Goal: Information Seeking & Learning: Learn about a topic

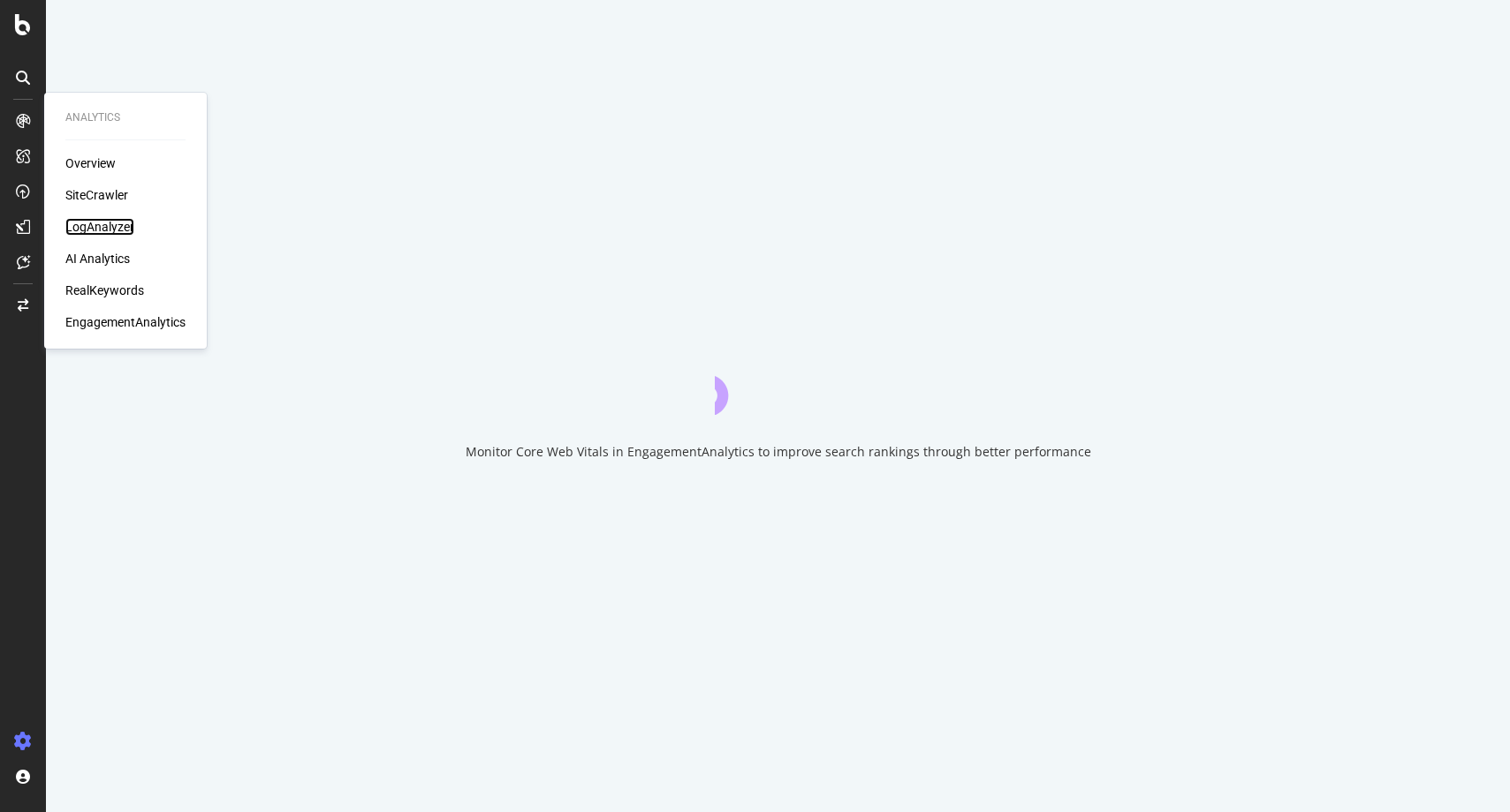
click at [108, 230] on div "LogAnalyzer" at bounding box center [99, 226] width 69 height 17
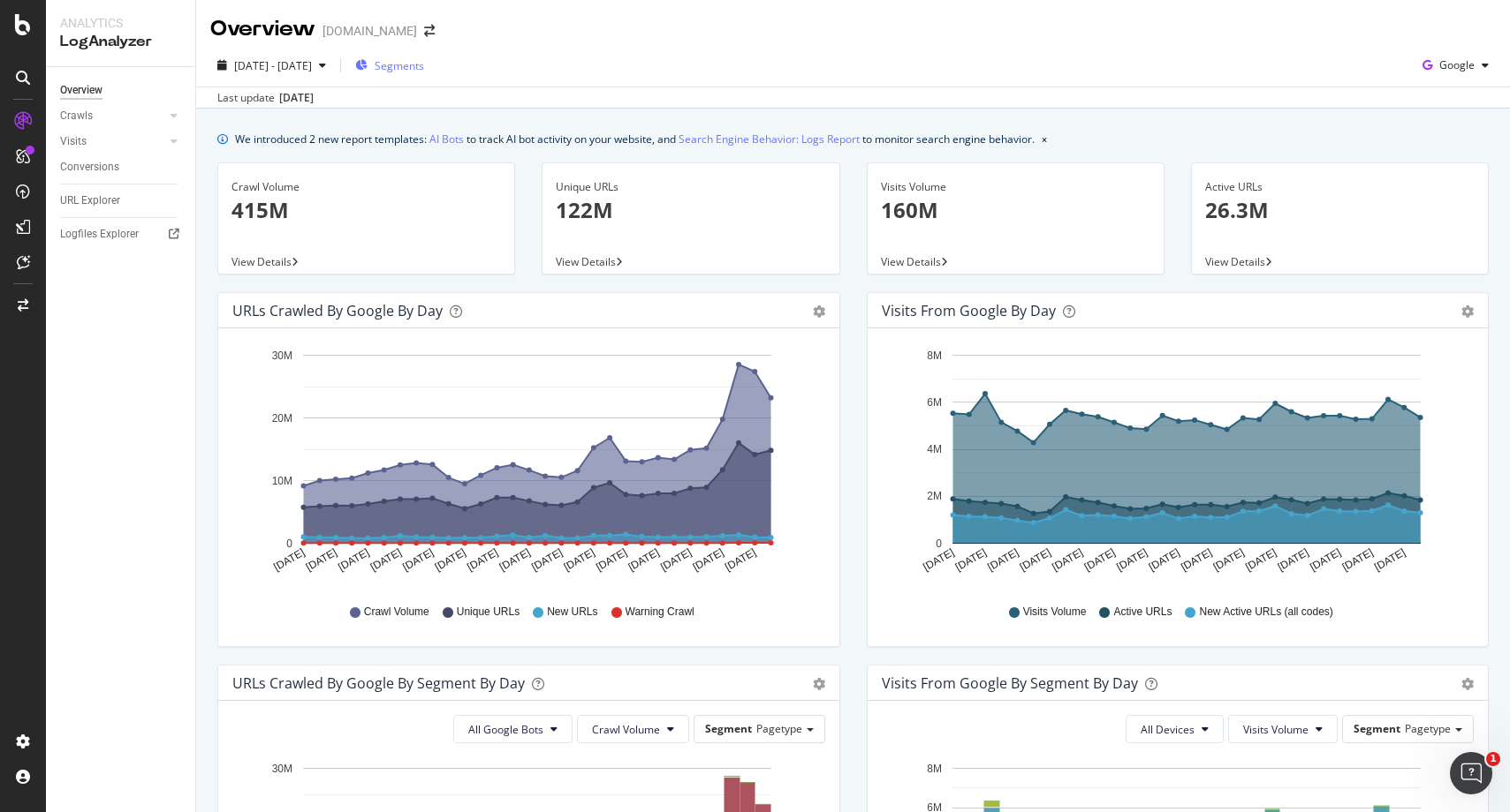
click at [424, 54] on div "Segments" at bounding box center [389, 65] width 69 height 27
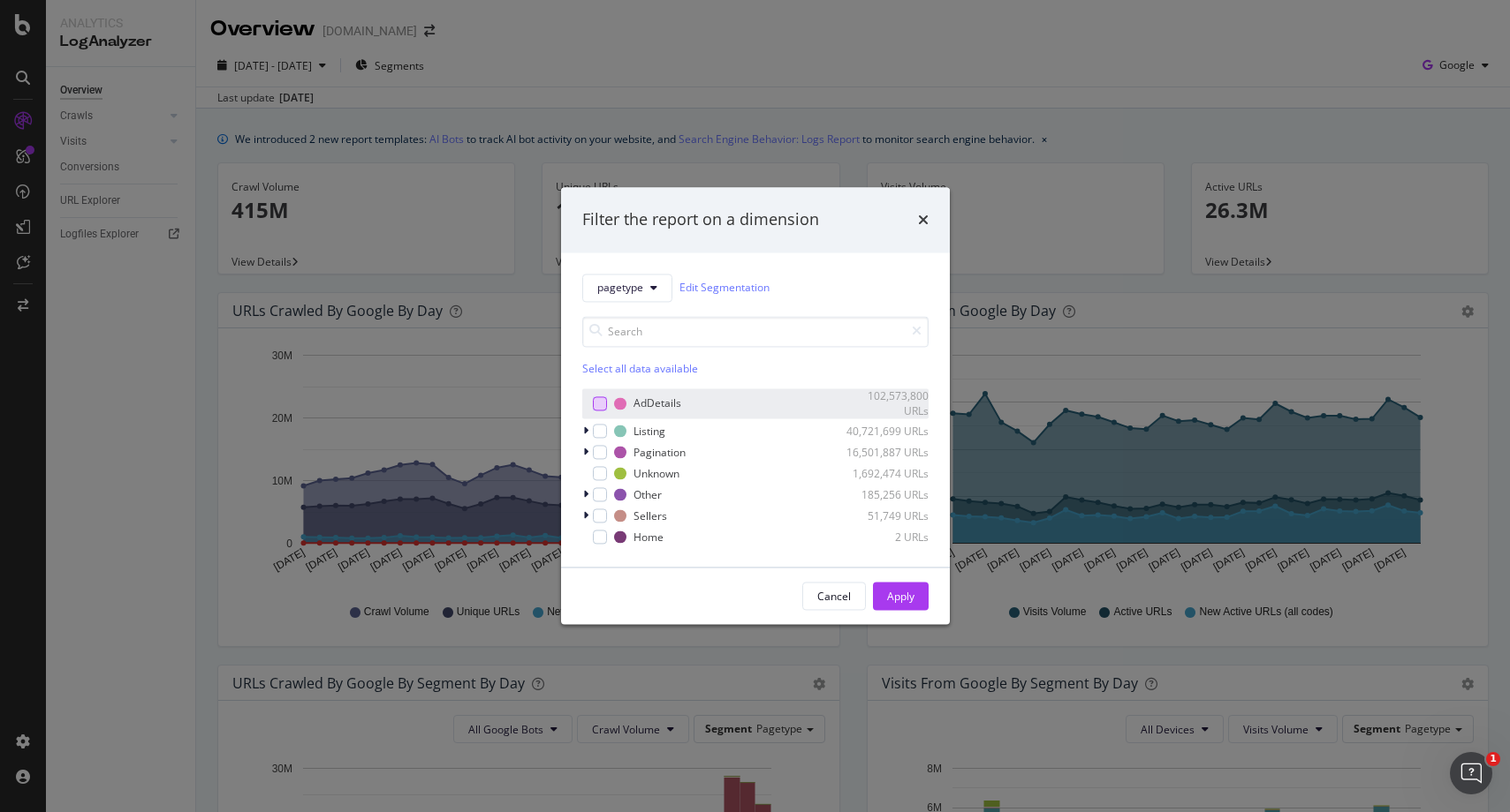
click at [594, 402] on div "modal" at bounding box center [599, 403] width 14 height 14
click at [919, 605] on button "Apply" at bounding box center [900, 597] width 56 height 28
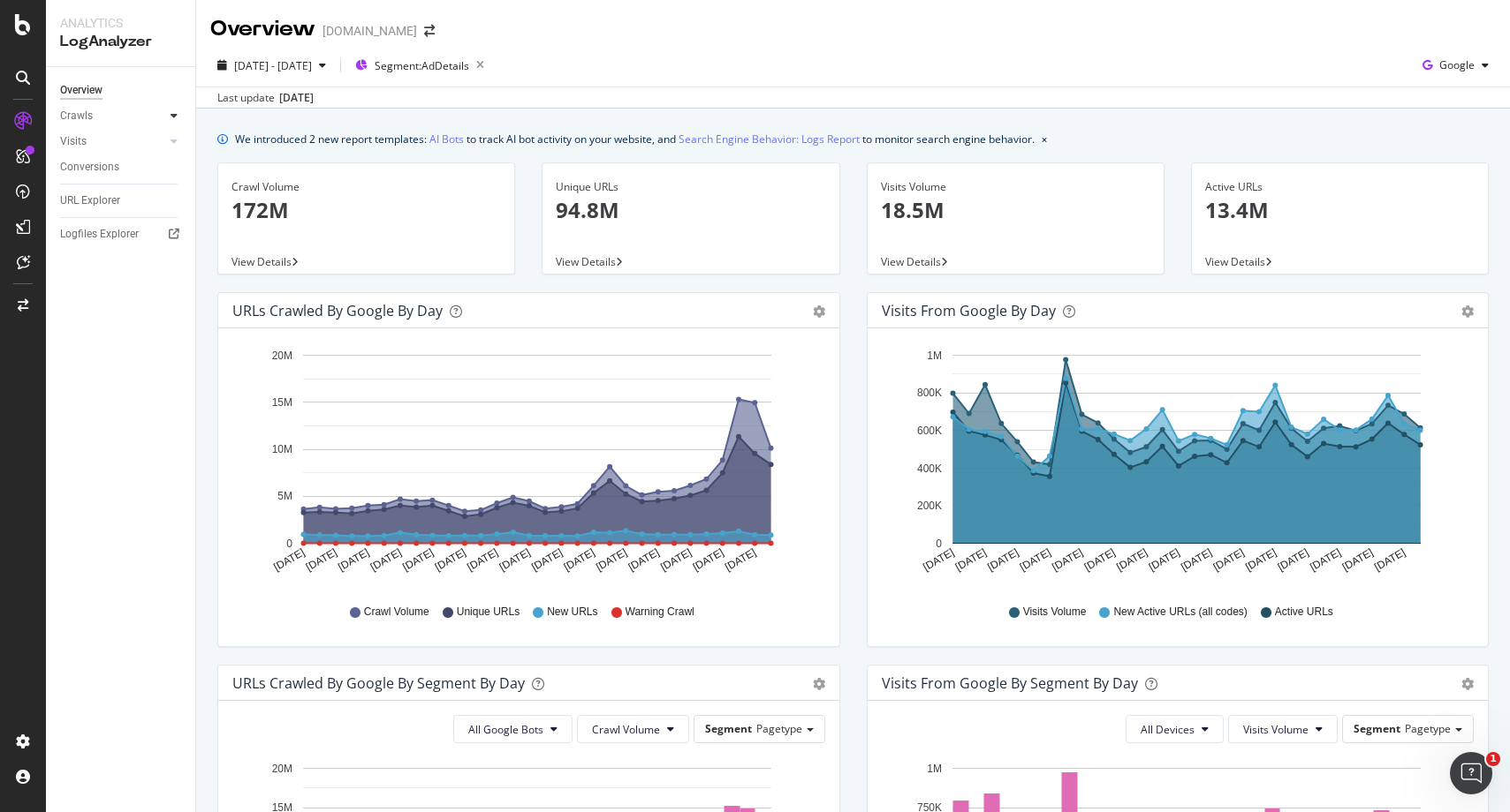
click at [171, 110] on icon at bounding box center [174, 115] width 7 height 11
click at [95, 206] on div "HTTP Codes" at bounding box center [98, 212] width 61 height 18
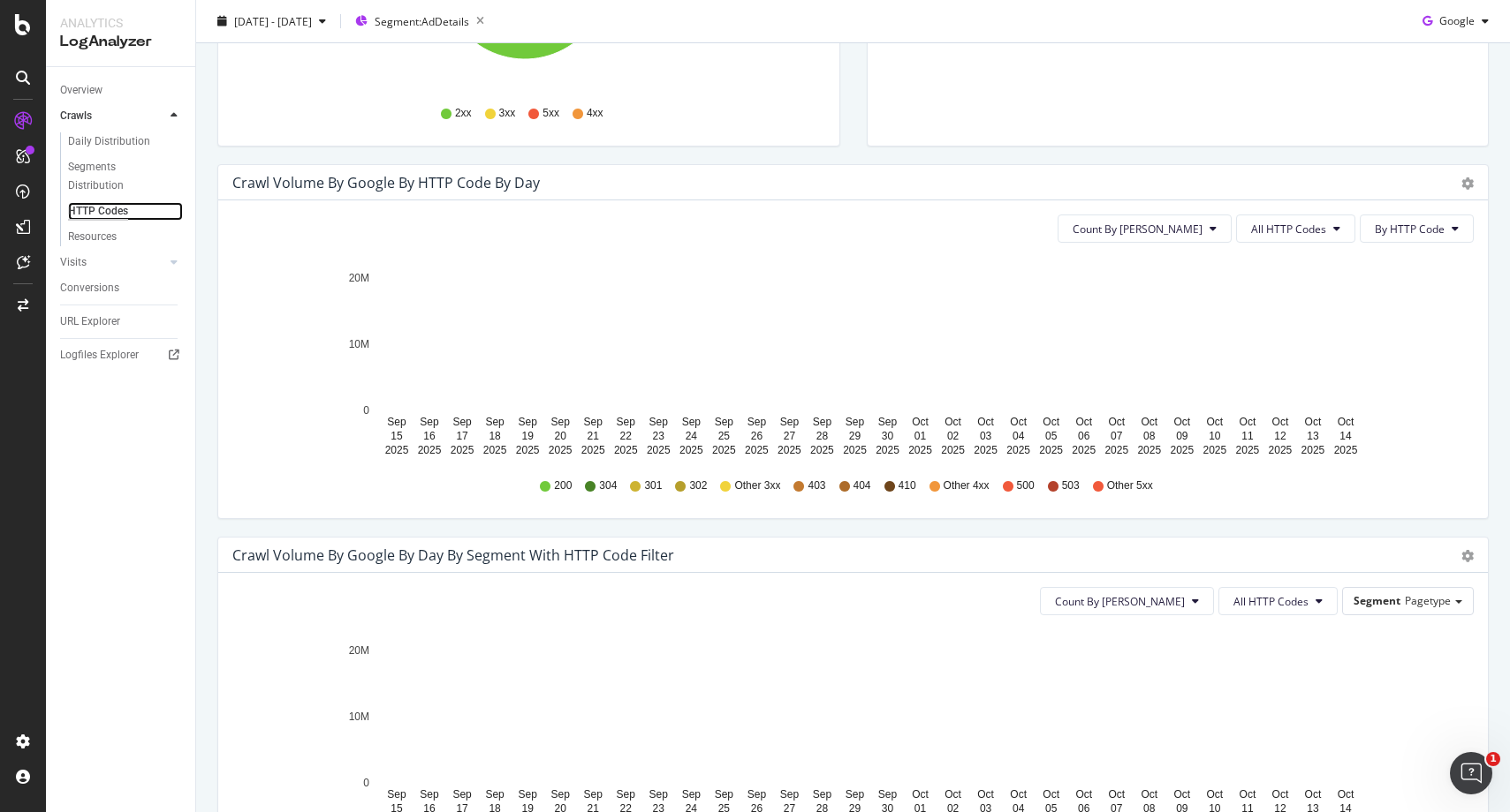
scroll to position [445, 0]
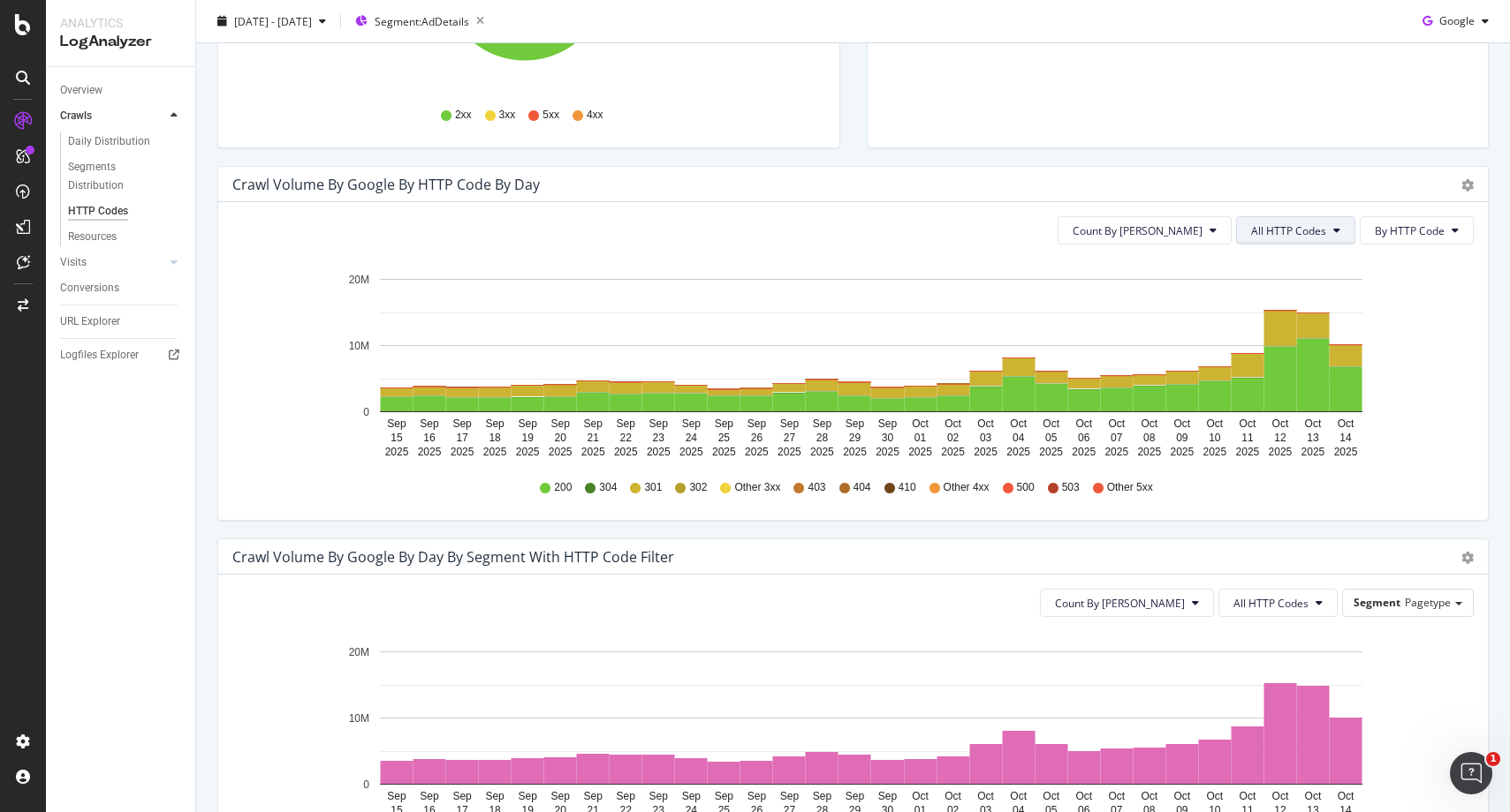
click at [1315, 232] on button "All HTTP Codes" at bounding box center [1295, 230] width 119 height 28
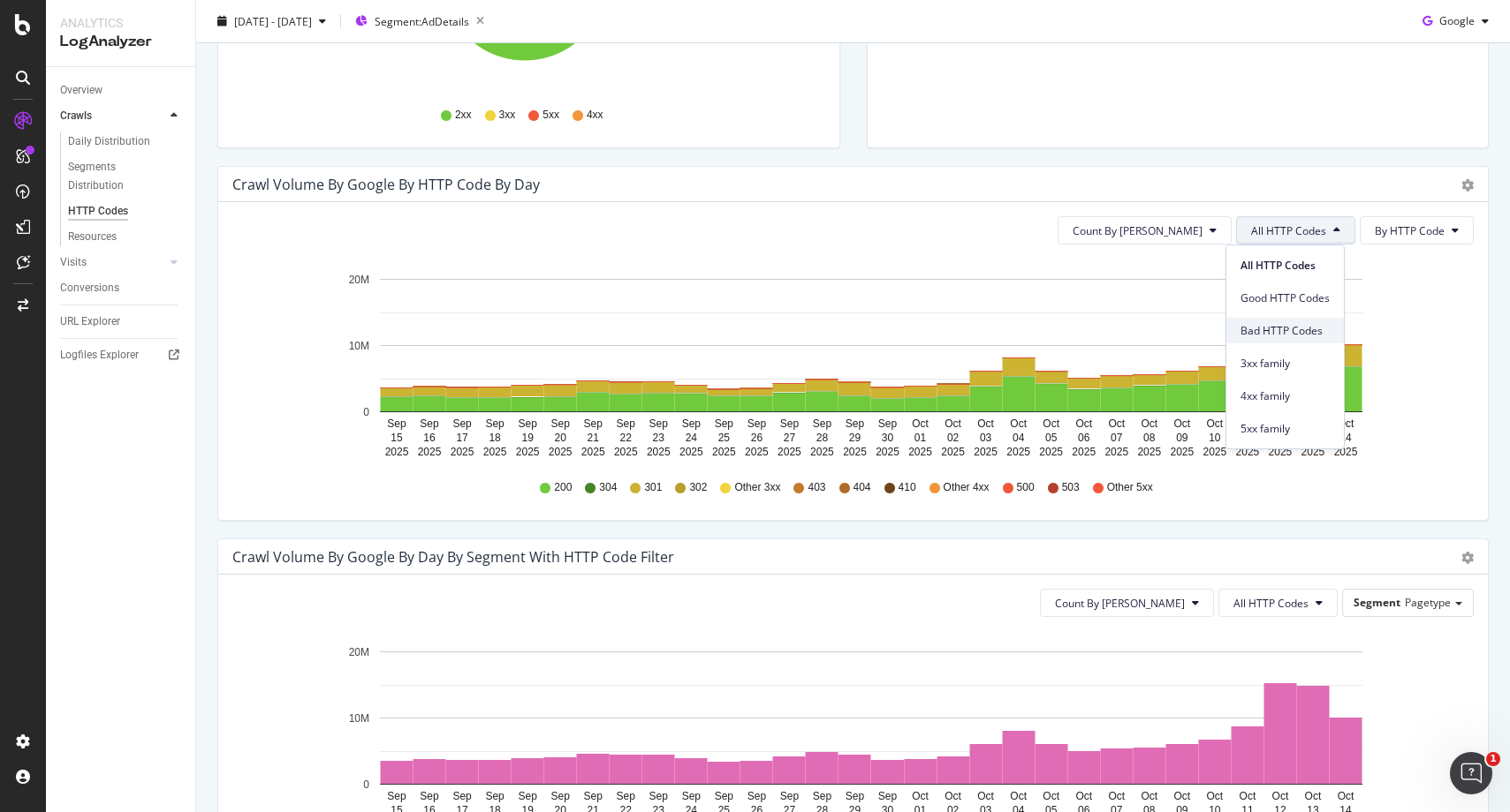
click at [1273, 329] on span "Bad HTTP Codes" at bounding box center [1284, 331] width 89 height 16
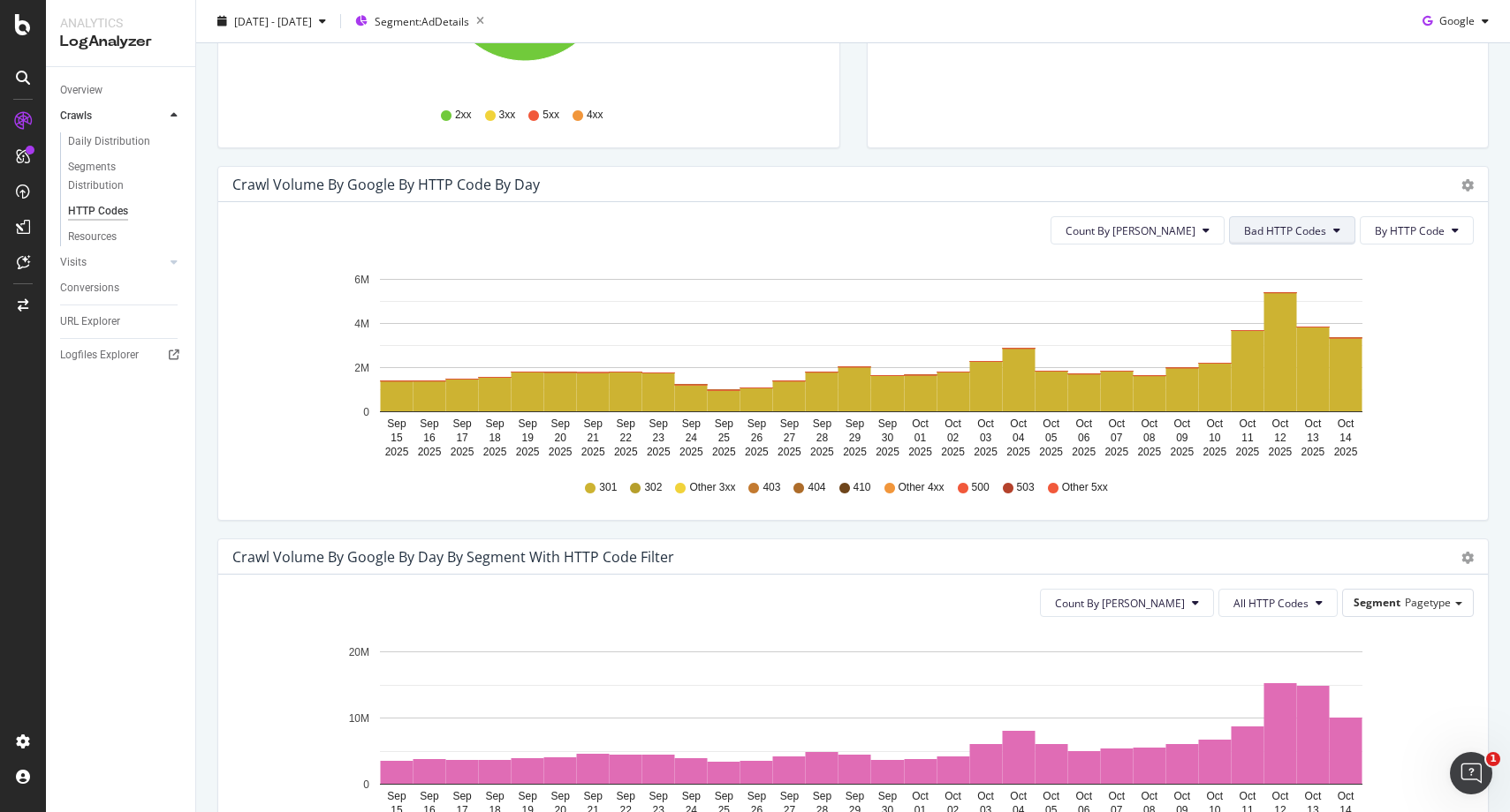
click at [1281, 232] on span "Bad HTTP Codes" at bounding box center [1285, 231] width 83 height 15
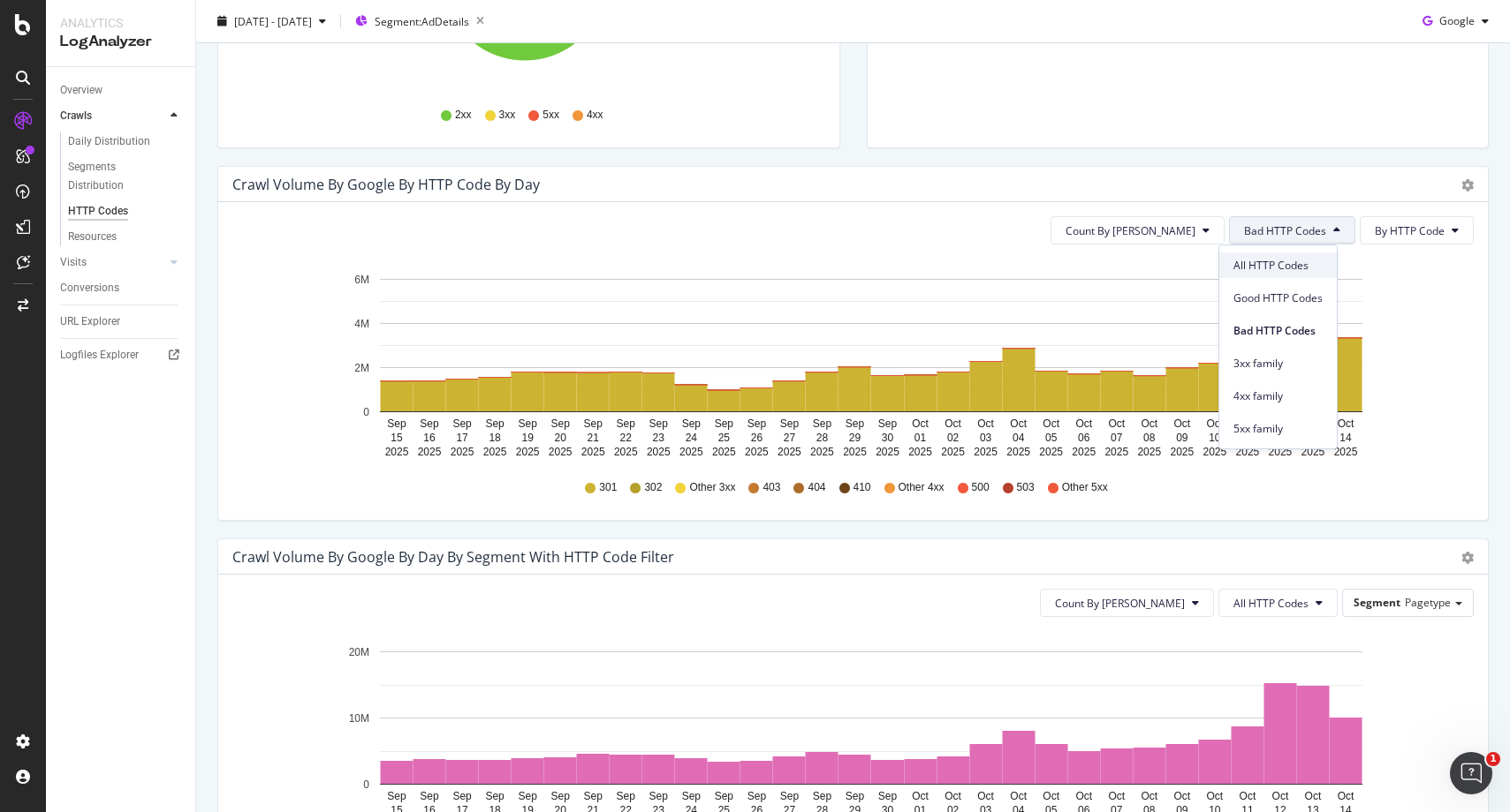
click at [1286, 271] on span "All HTTP Codes" at bounding box center [1277, 265] width 89 height 16
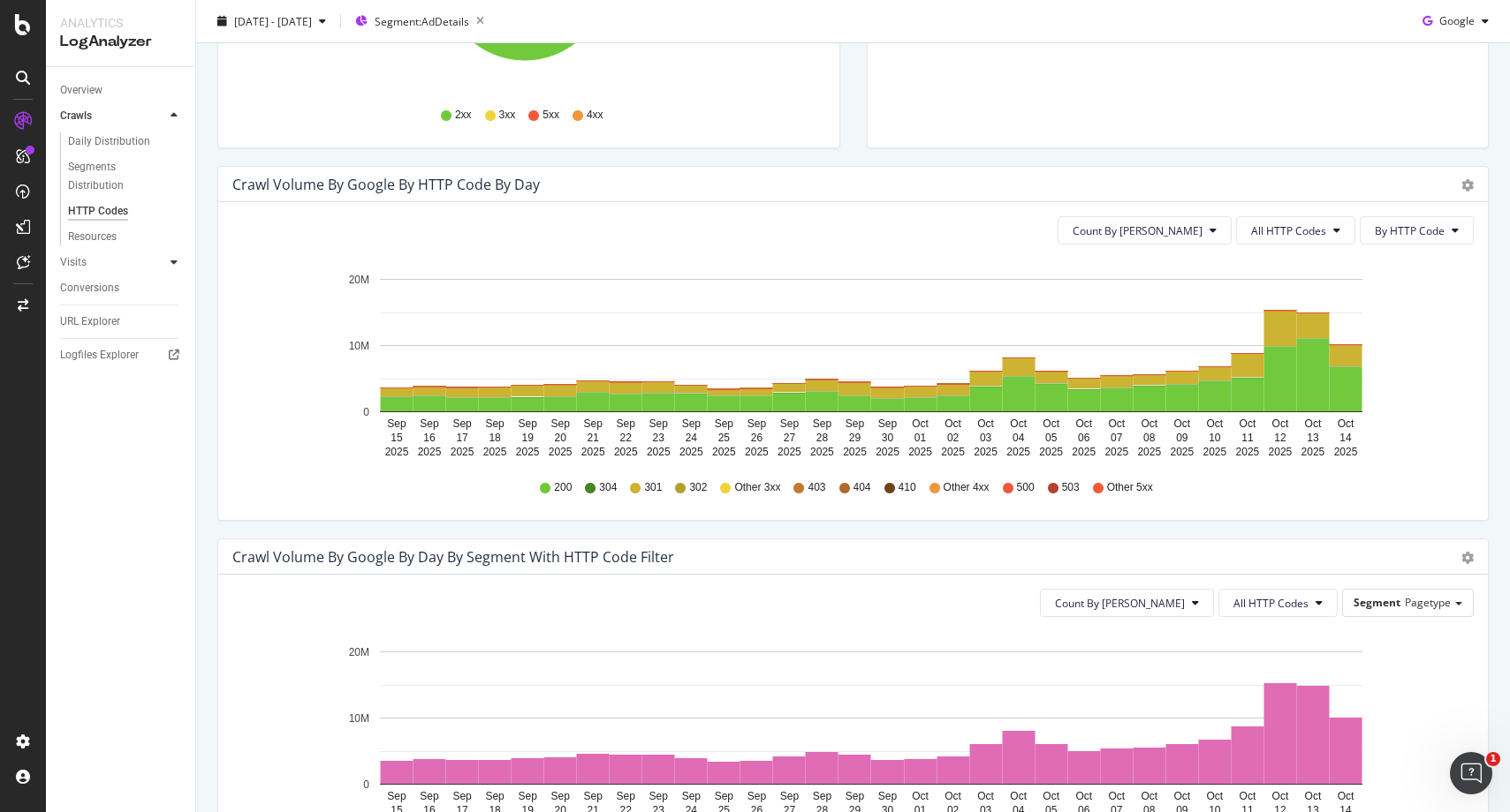
click at [174, 259] on icon at bounding box center [174, 262] width 7 height 11
click at [98, 232] on div "HTTP Codes" at bounding box center [98, 237] width 61 height 18
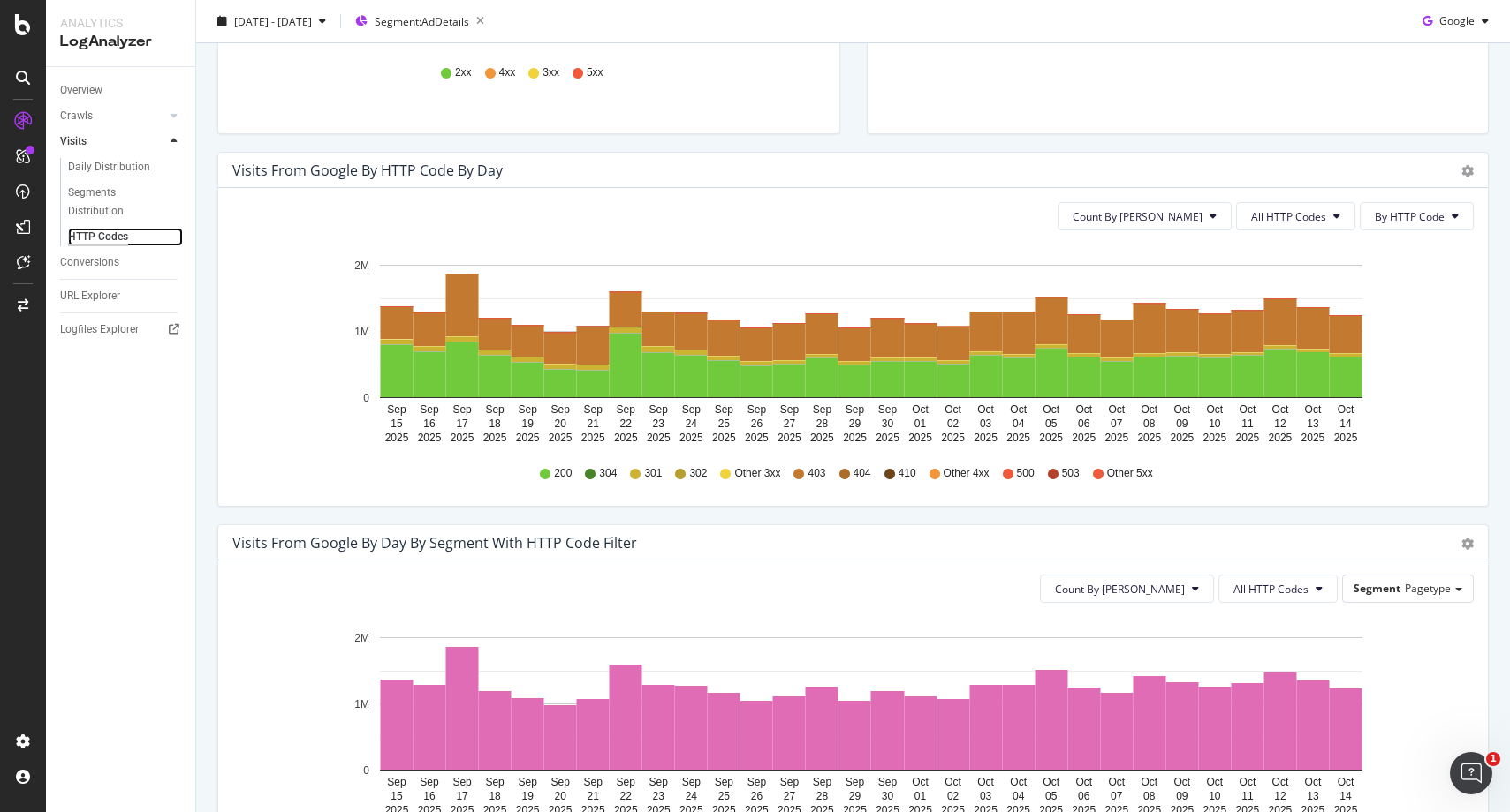
scroll to position [463, 0]
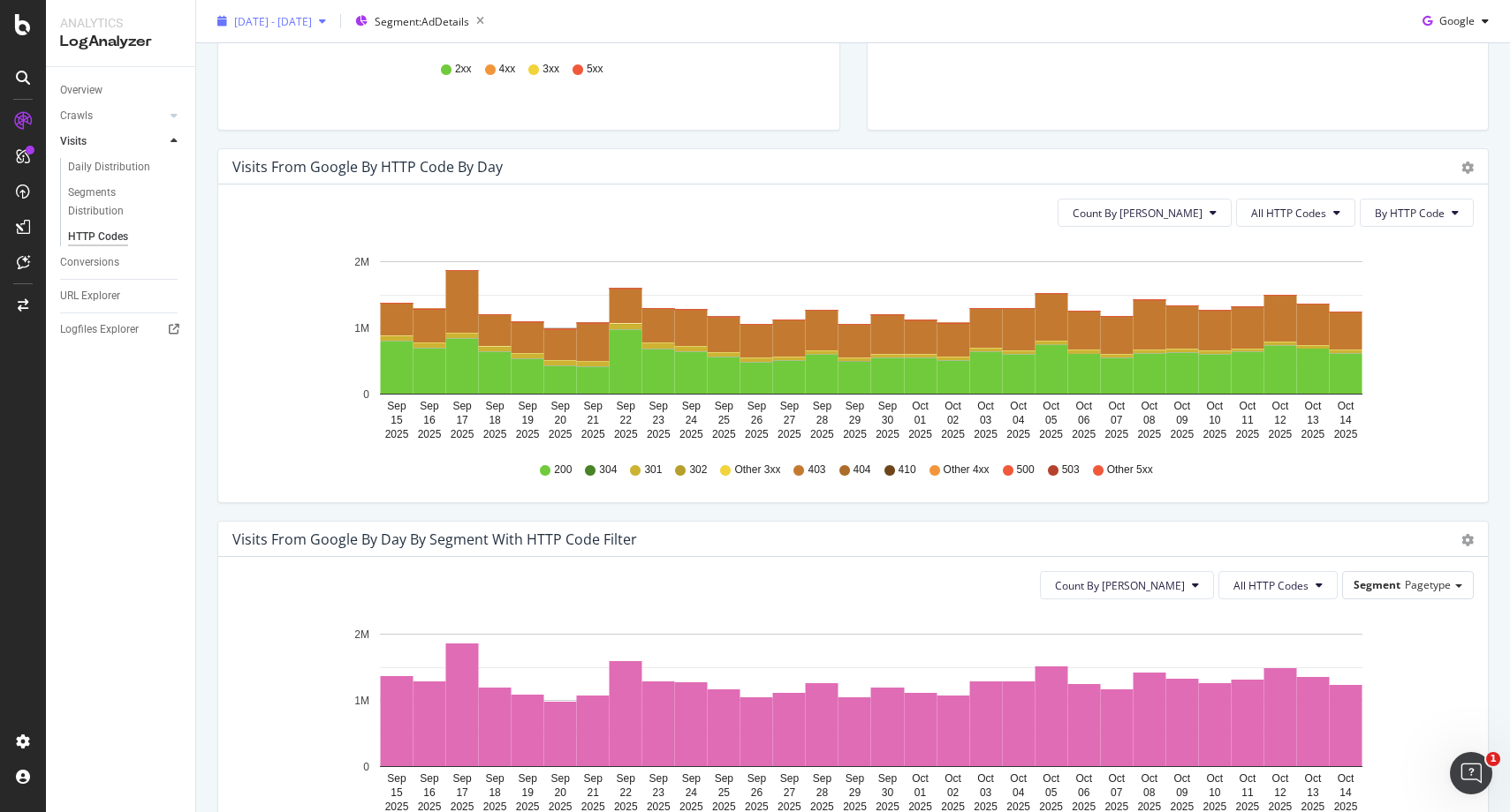
click at [322, 12] on div "[DATE] - [DATE]" at bounding box center [271, 21] width 123 height 27
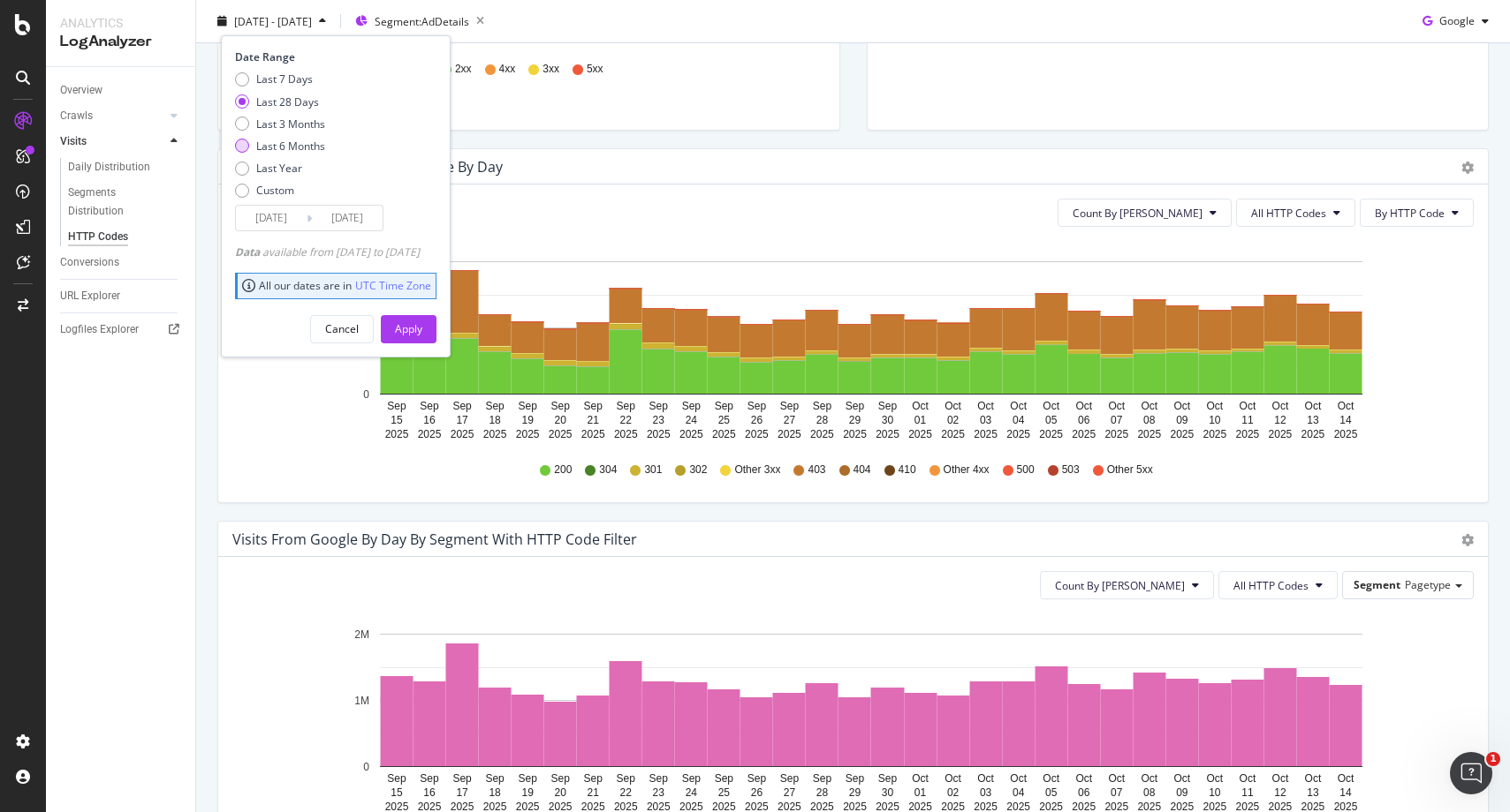
click at [238, 149] on div "Last 6 Months" at bounding box center [241, 145] width 14 height 14
type input "[DATE]"
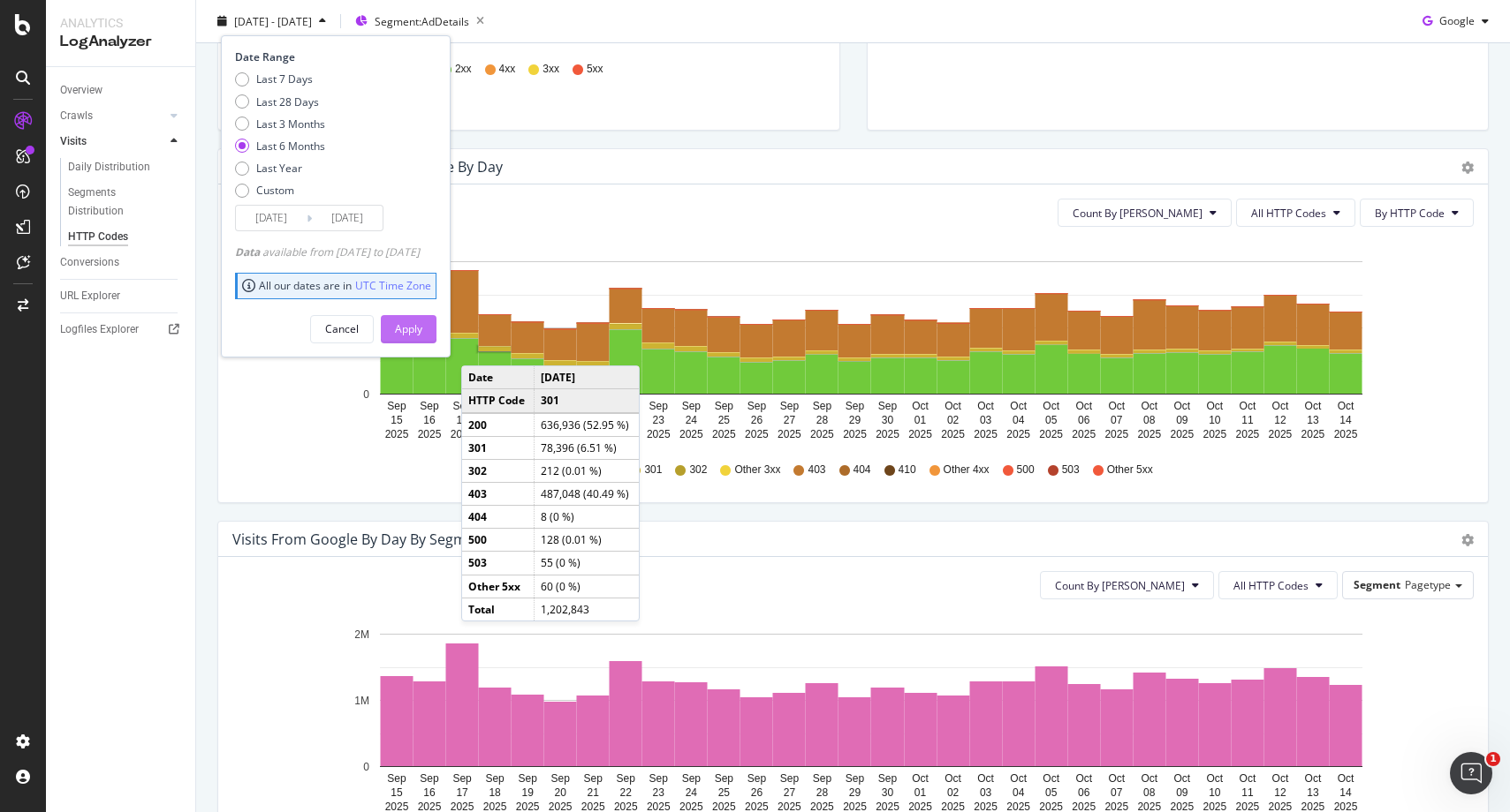
click at [423, 327] on div "Apply" at bounding box center [409, 329] width 28 height 15
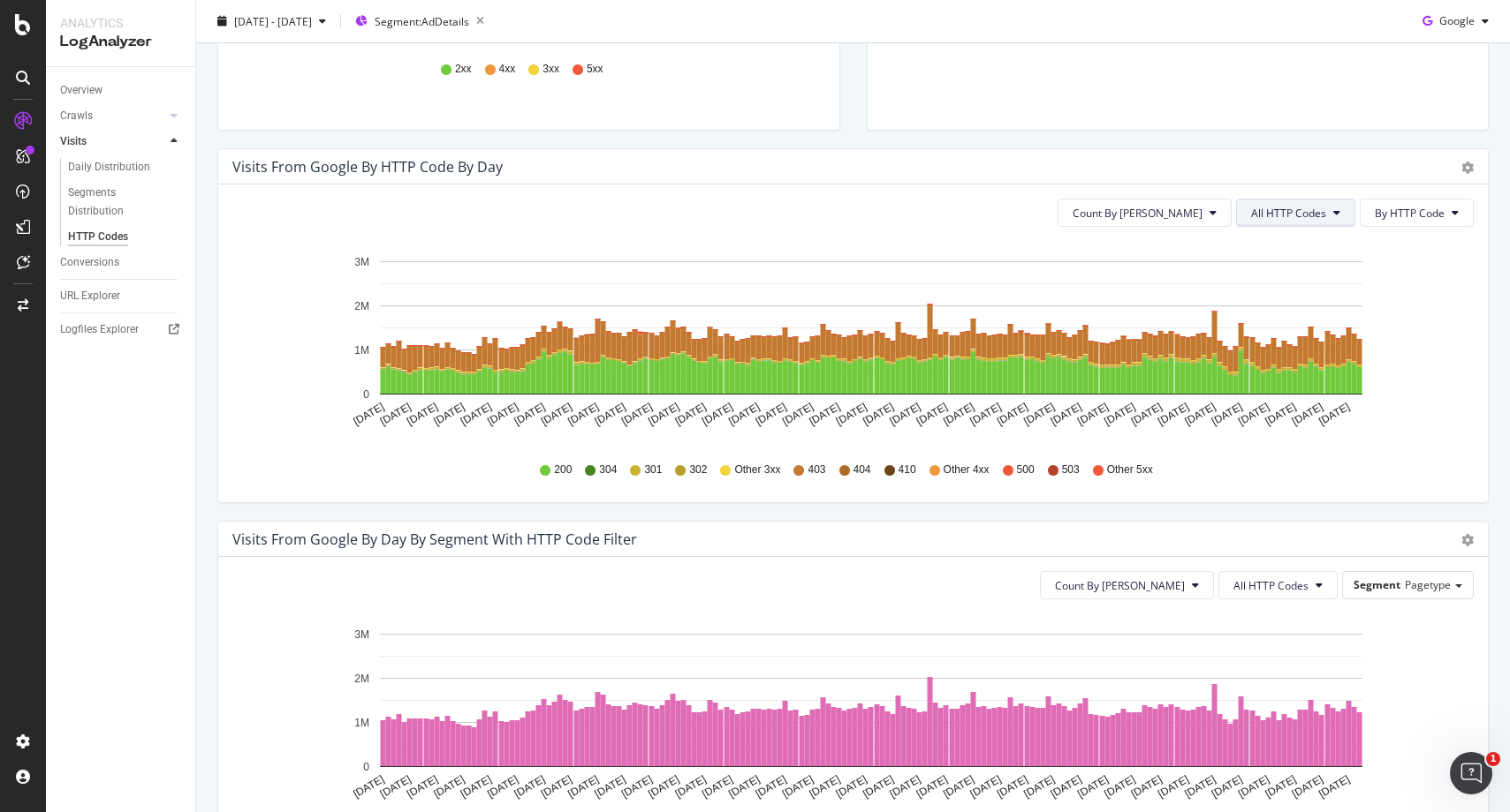
click at [1271, 218] on span "All HTTP Codes" at bounding box center [1288, 213] width 75 height 15
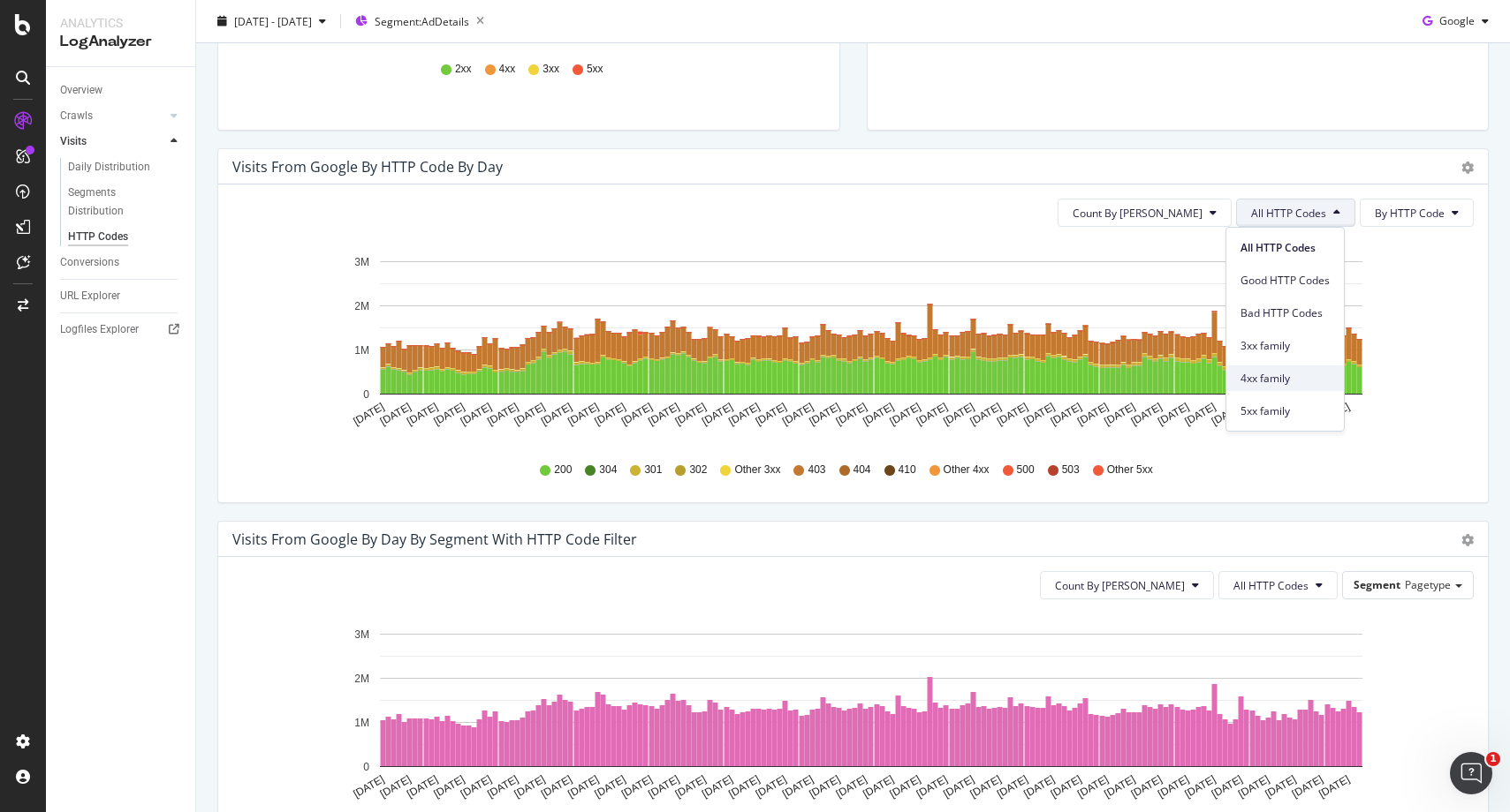
click at [1251, 382] on span "4xx family" at bounding box center [1284, 379] width 89 height 16
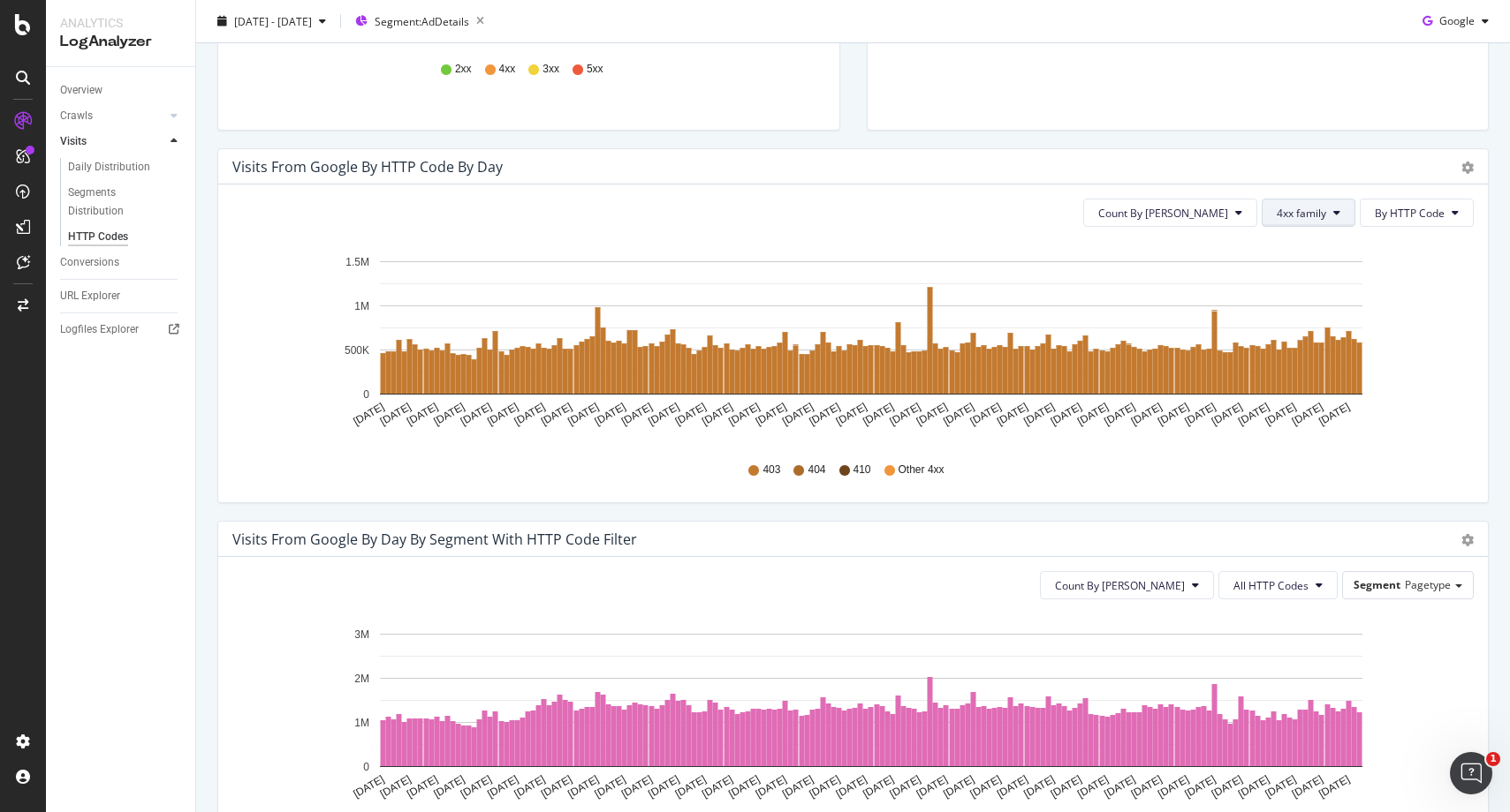
click at [1288, 212] on span "4xx family" at bounding box center [1301, 213] width 50 height 15
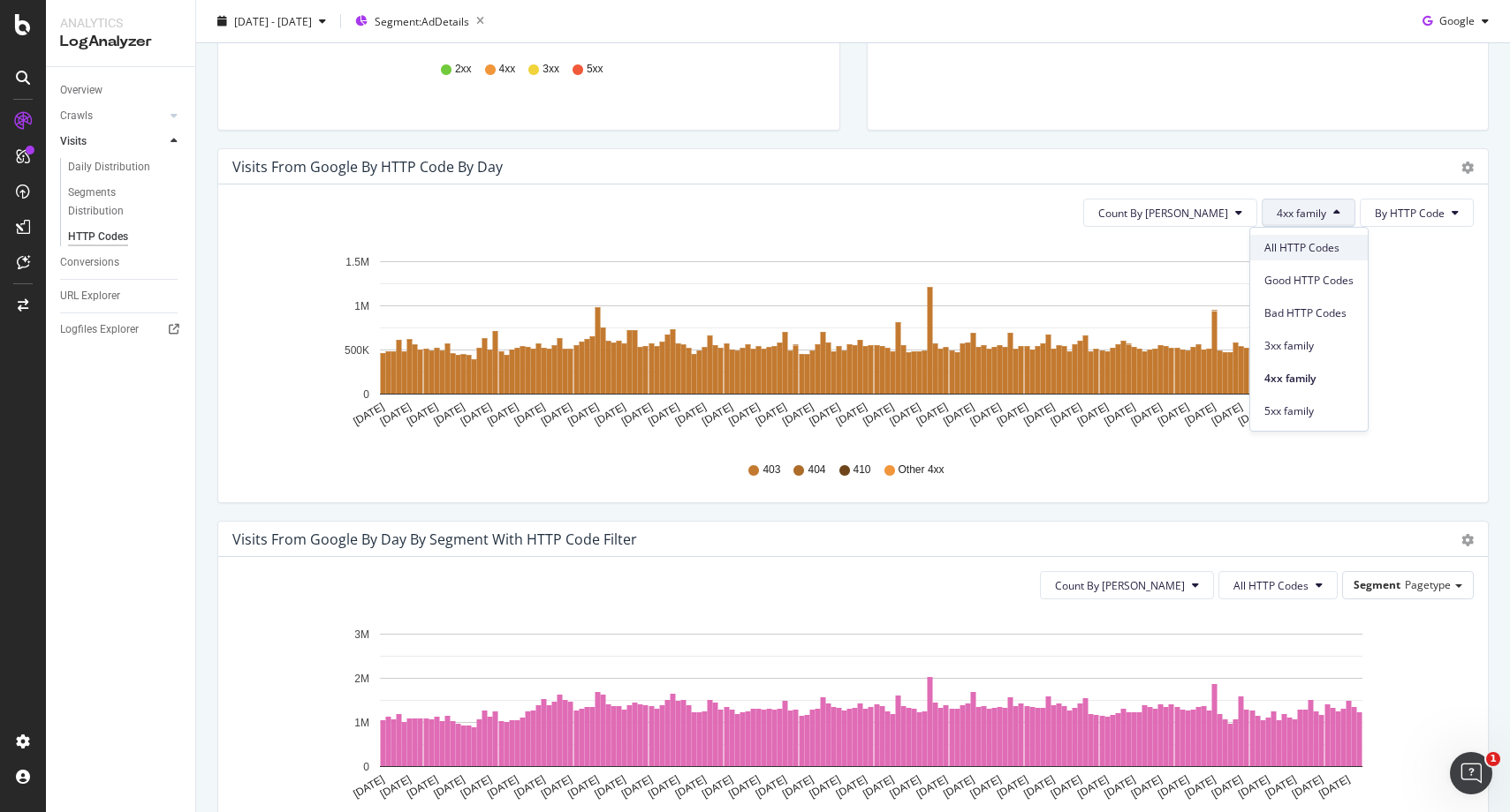
click at [1292, 247] on span "All HTTP Codes" at bounding box center [1308, 247] width 89 height 16
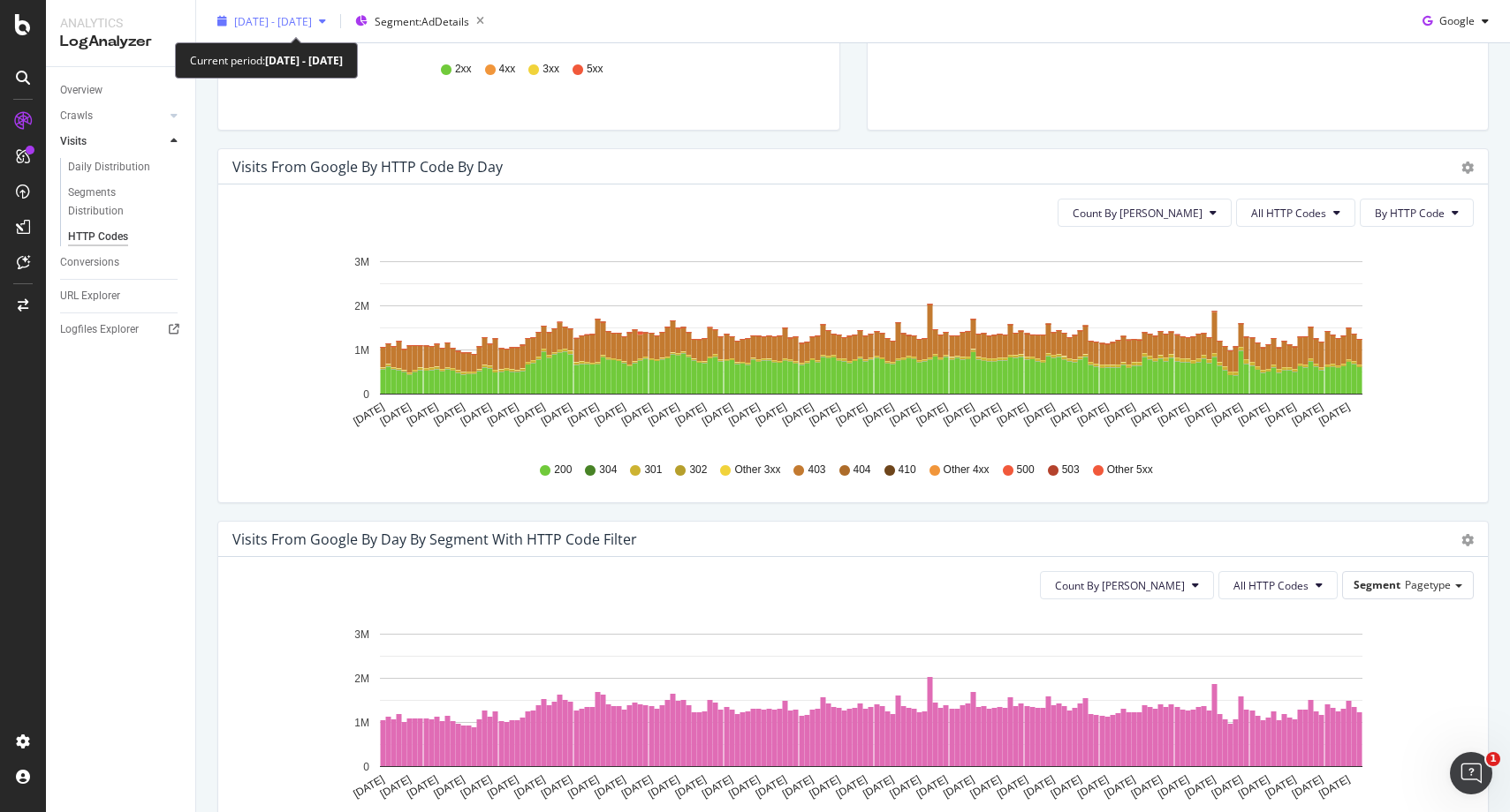
click at [305, 25] on span "[DATE] - [DATE]" at bounding box center [272, 20] width 78 height 15
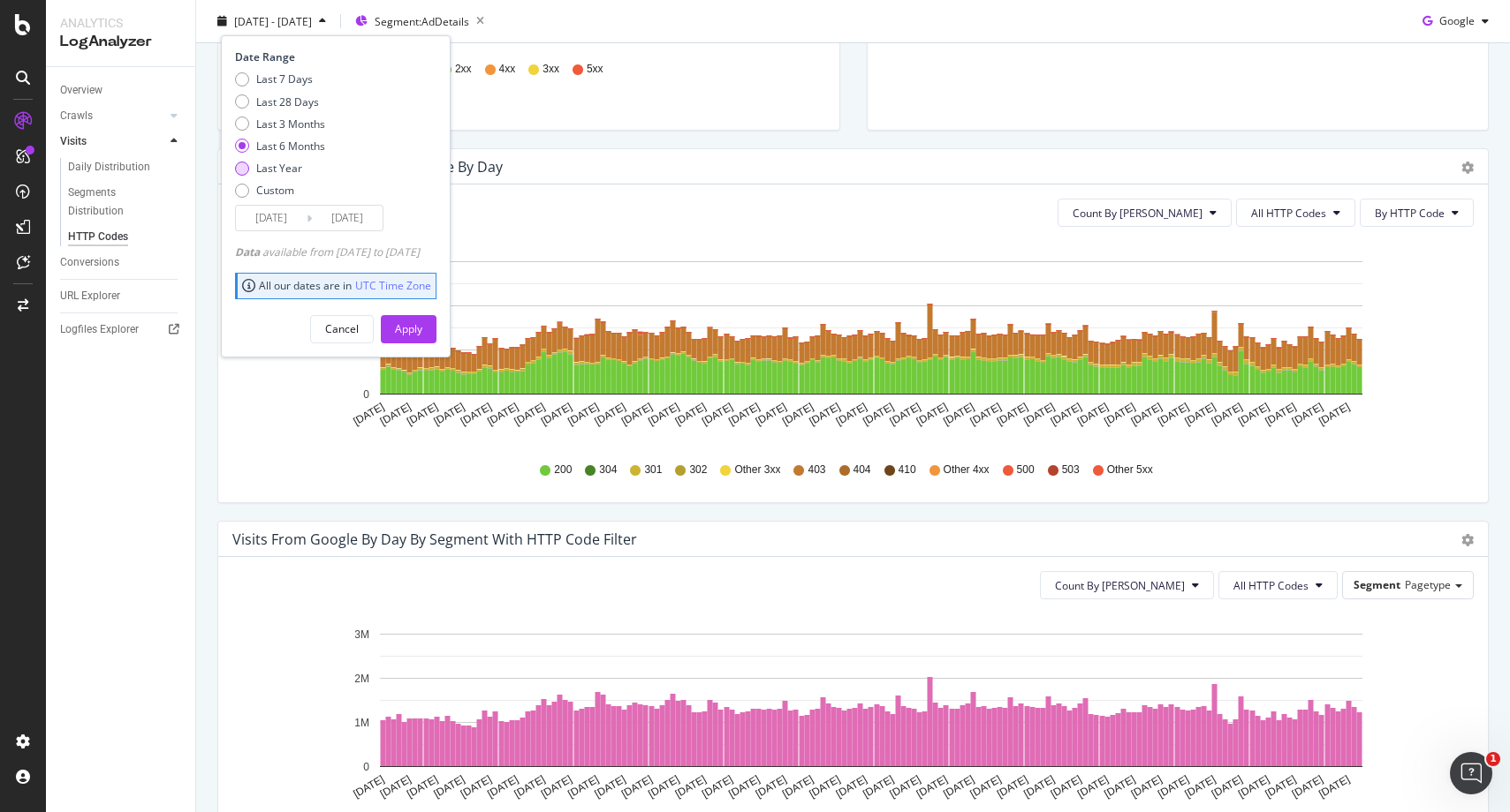
click at [261, 166] on div "Last Year" at bounding box center [279, 168] width 46 height 15
type input "[DATE]"
click at [412, 314] on button "Apply" at bounding box center [408, 328] width 56 height 28
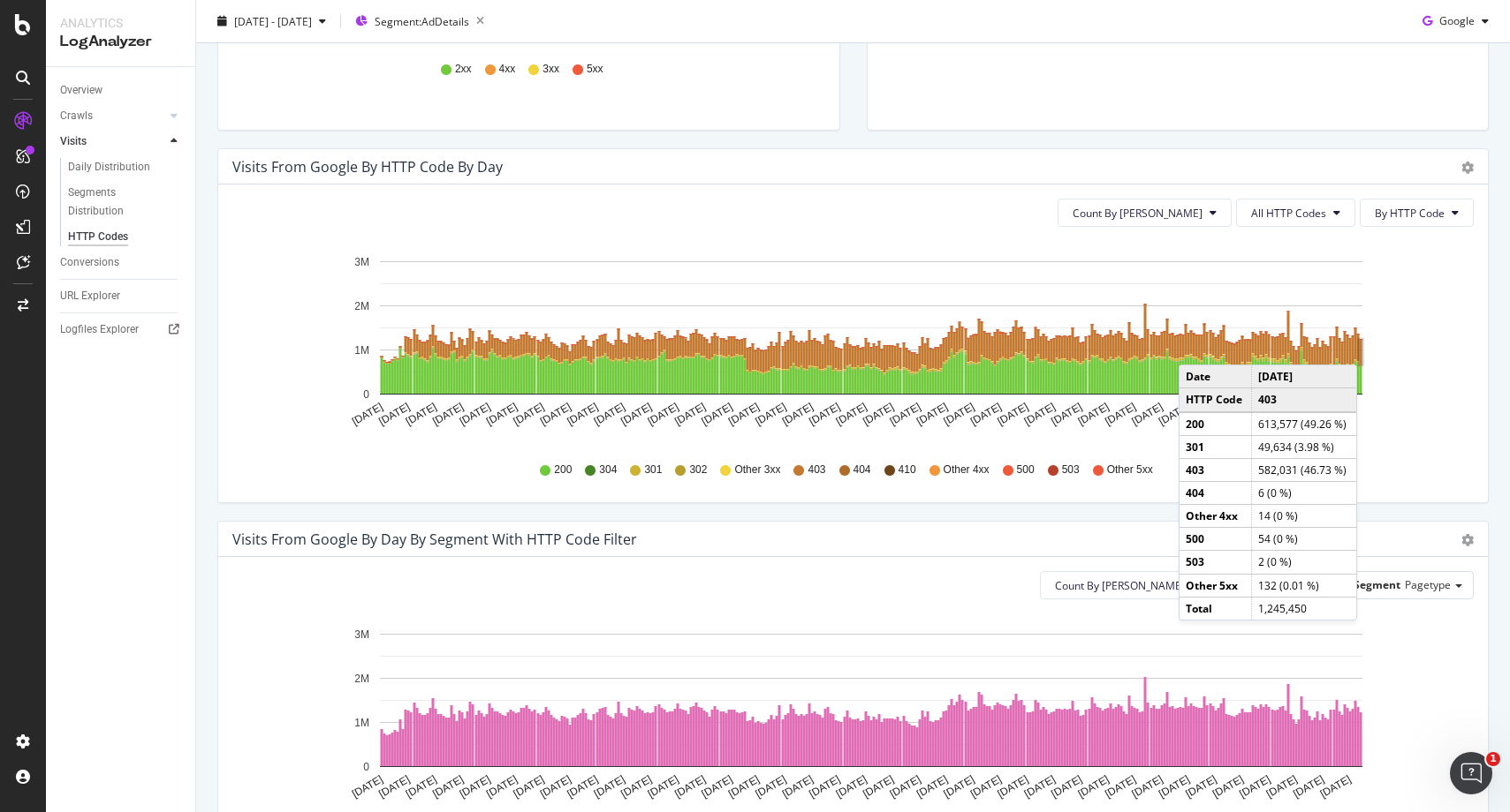
click at [1361, 347] on rect "A chart." at bounding box center [1361, 352] width 3 height 25
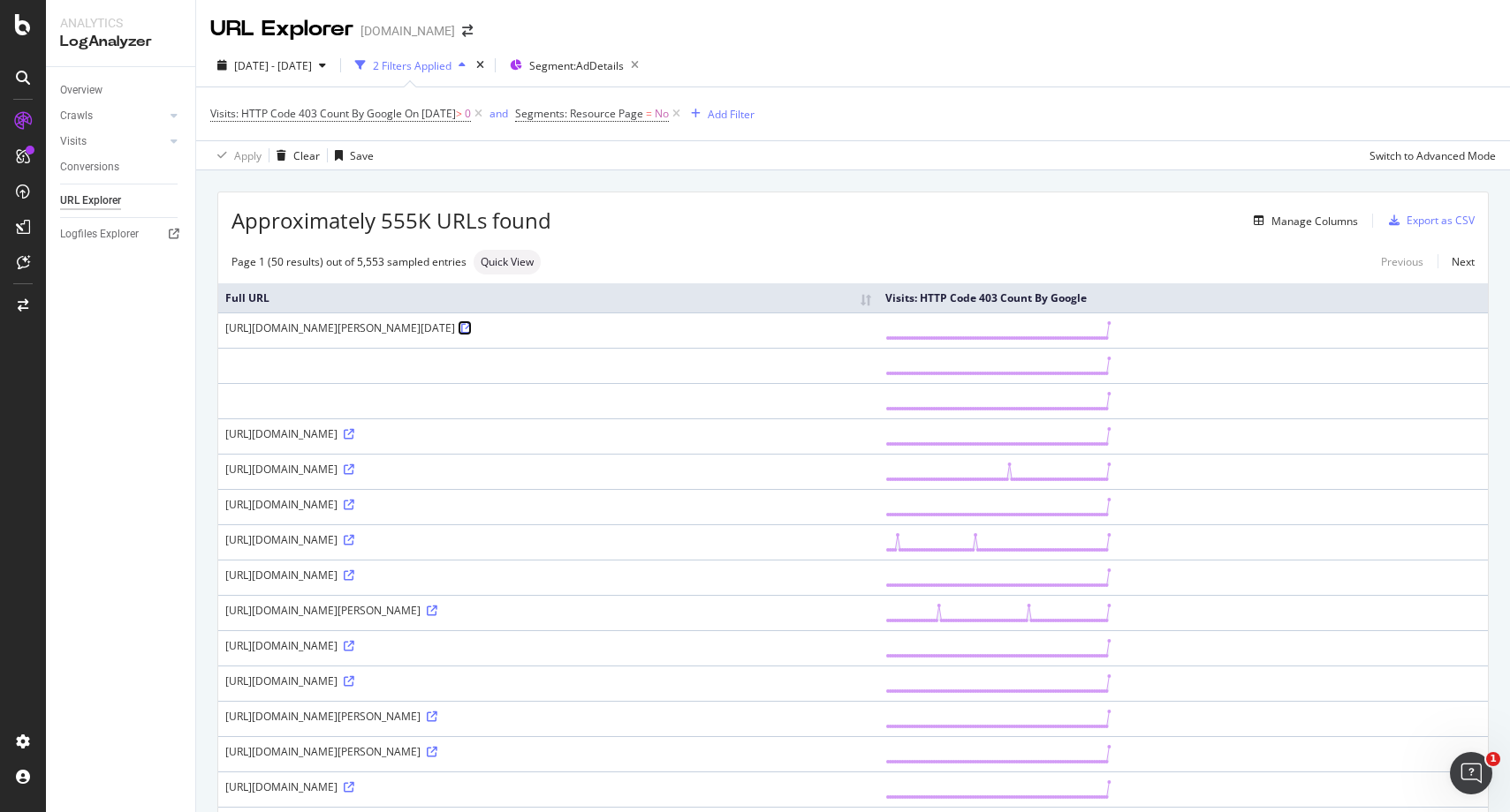
click at [471, 332] on icon at bounding box center [467, 329] width 11 height 11
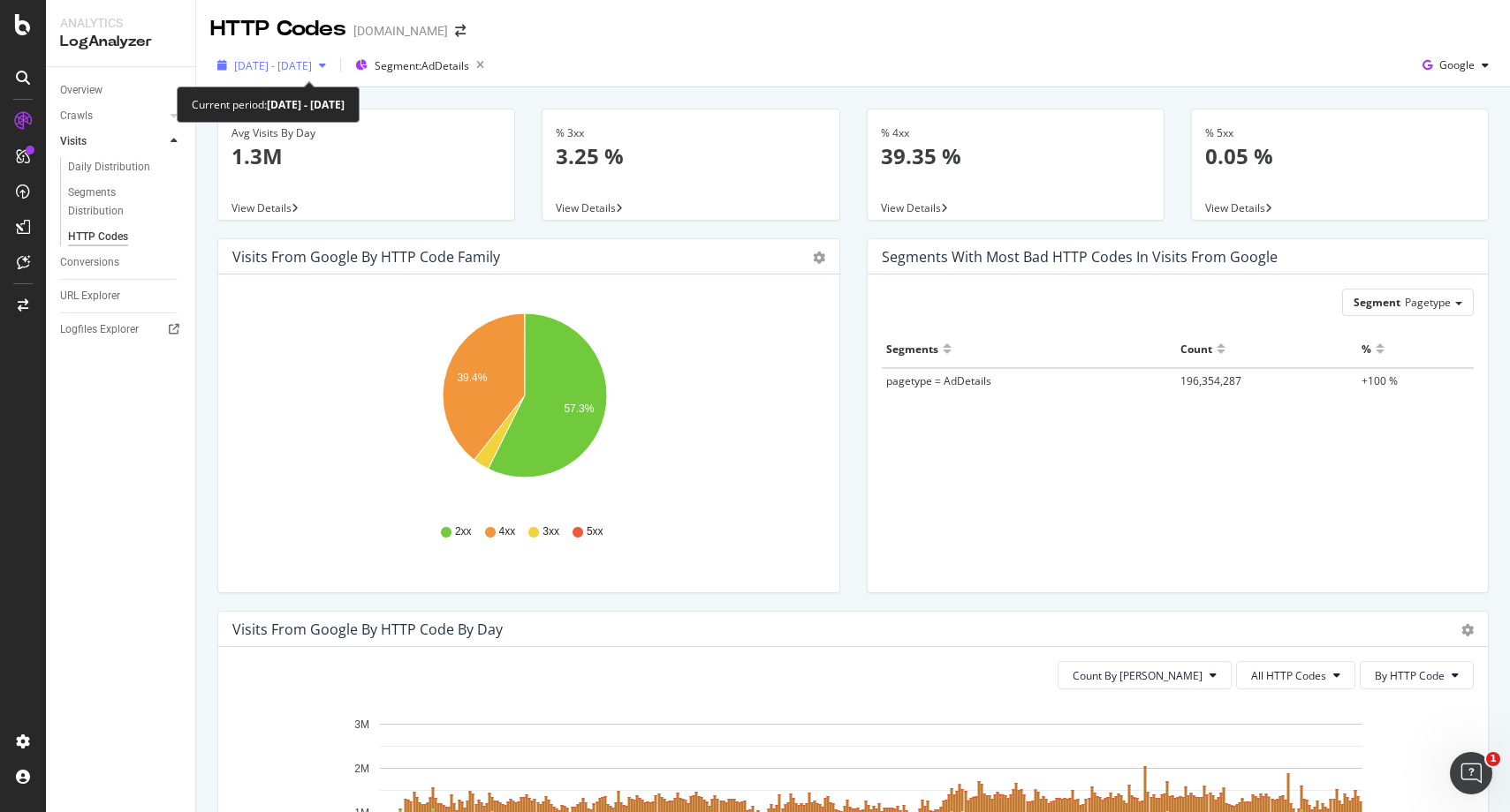
click at [312, 65] on span "[DATE] - [DATE]" at bounding box center [272, 66] width 78 height 15
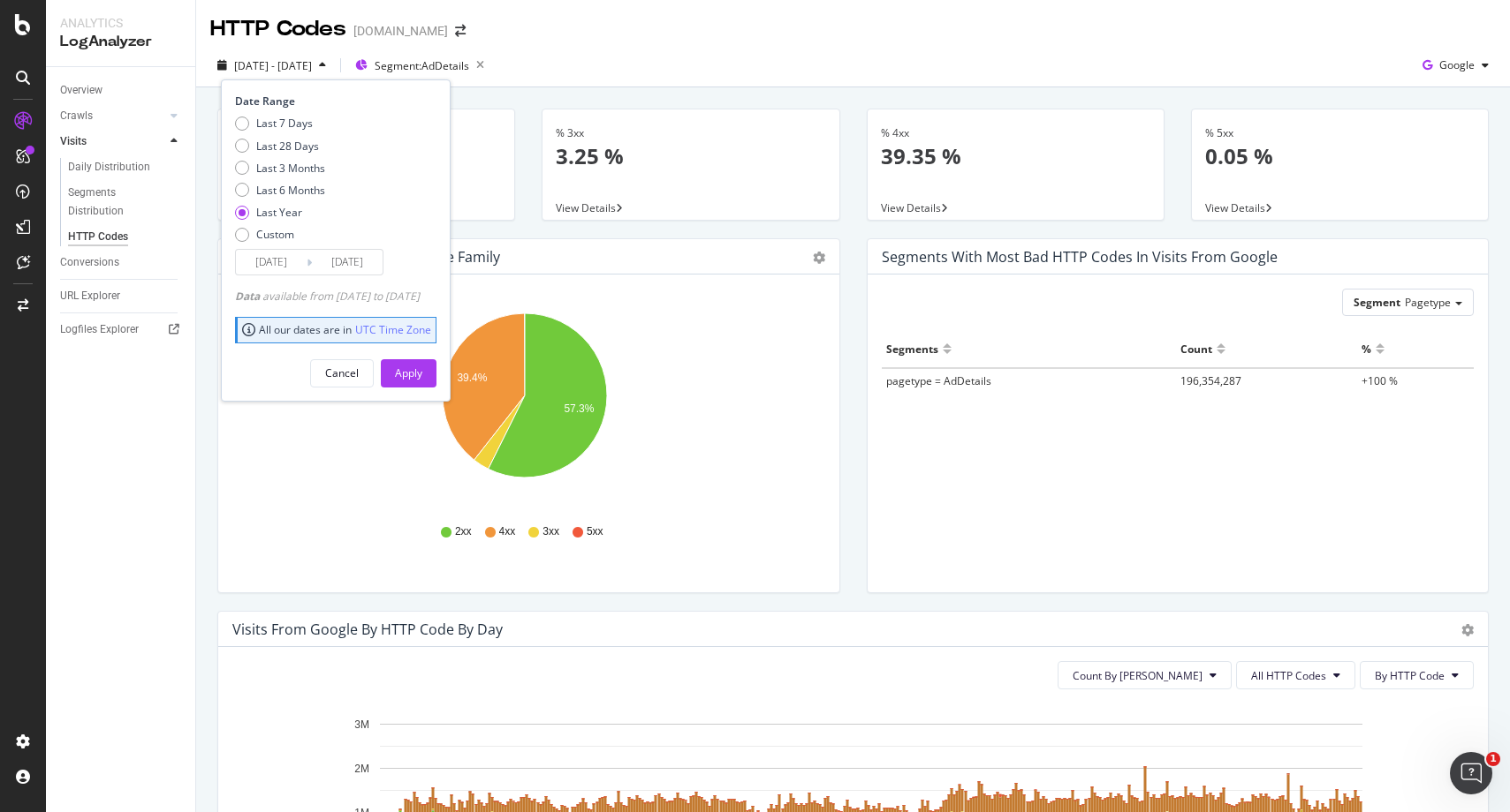
click at [854, 246] on div "Segments with most bad HTTP codes in Visits from google Segment Pagetype Hold C…" at bounding box center [1178, 424] width 649 height 373
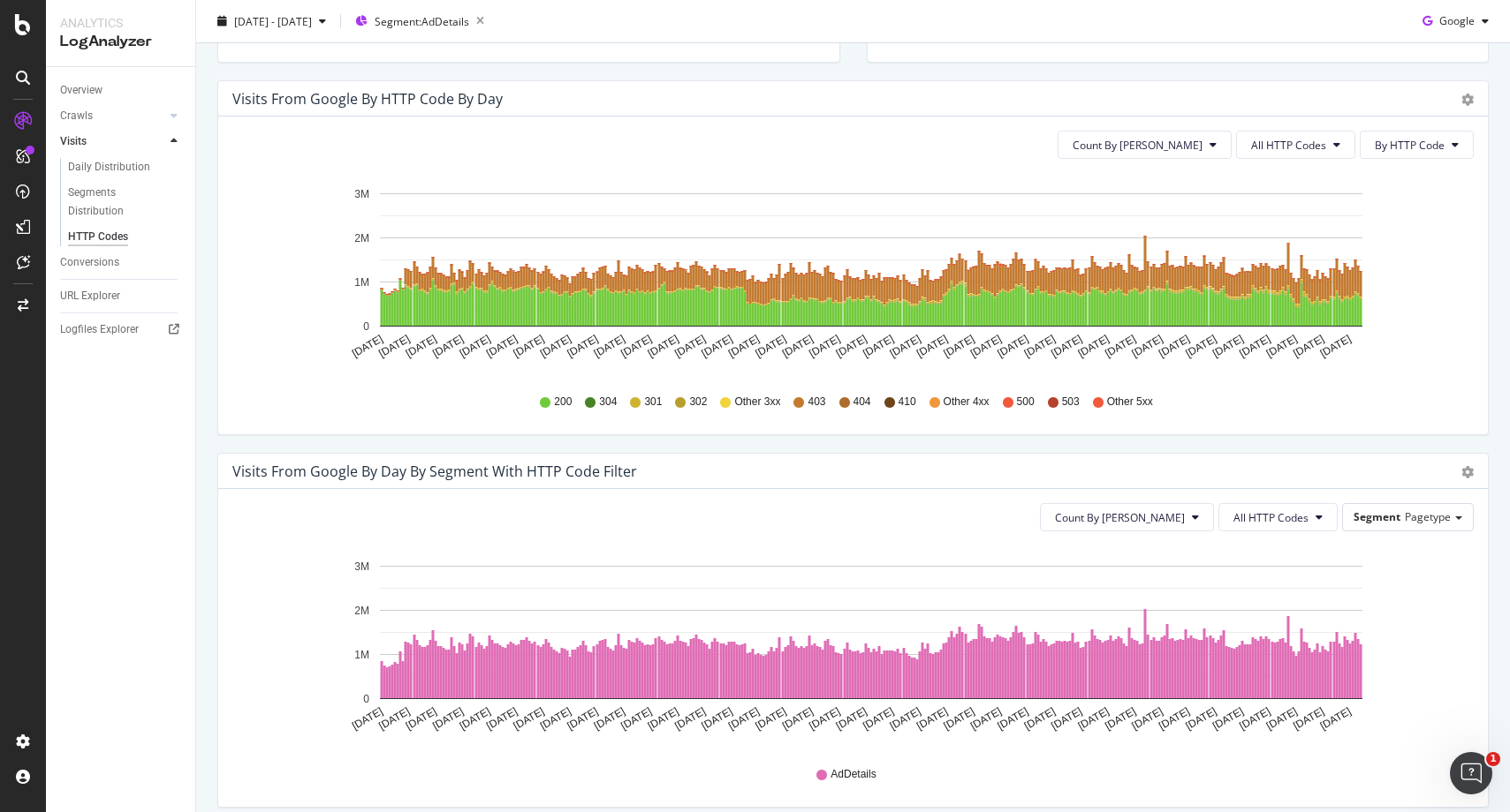
scroll to position [534, 0]
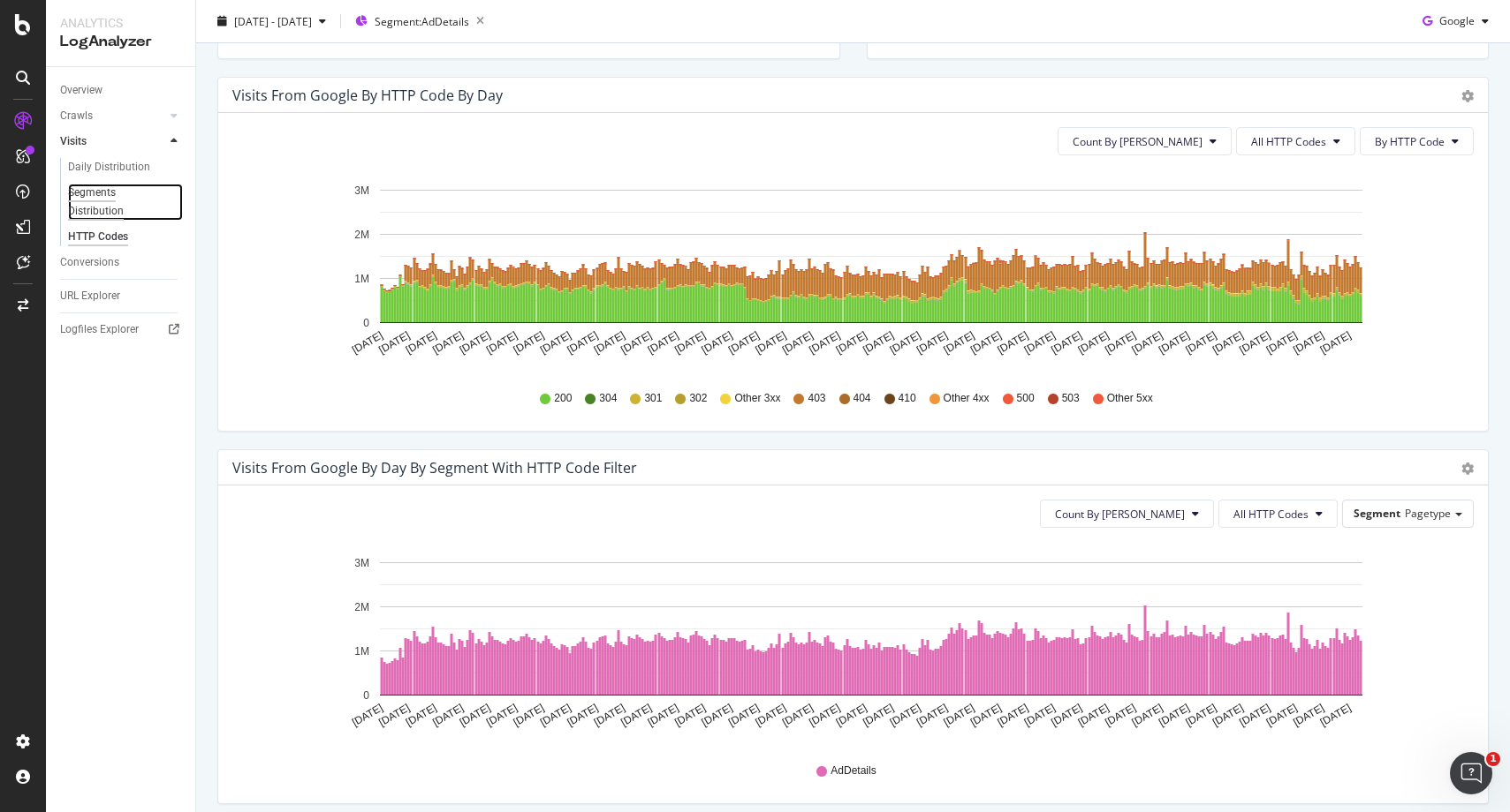
click at [94, 208] on div "Segments Distribution" at bounding box center [116, 202] width 98 height 37
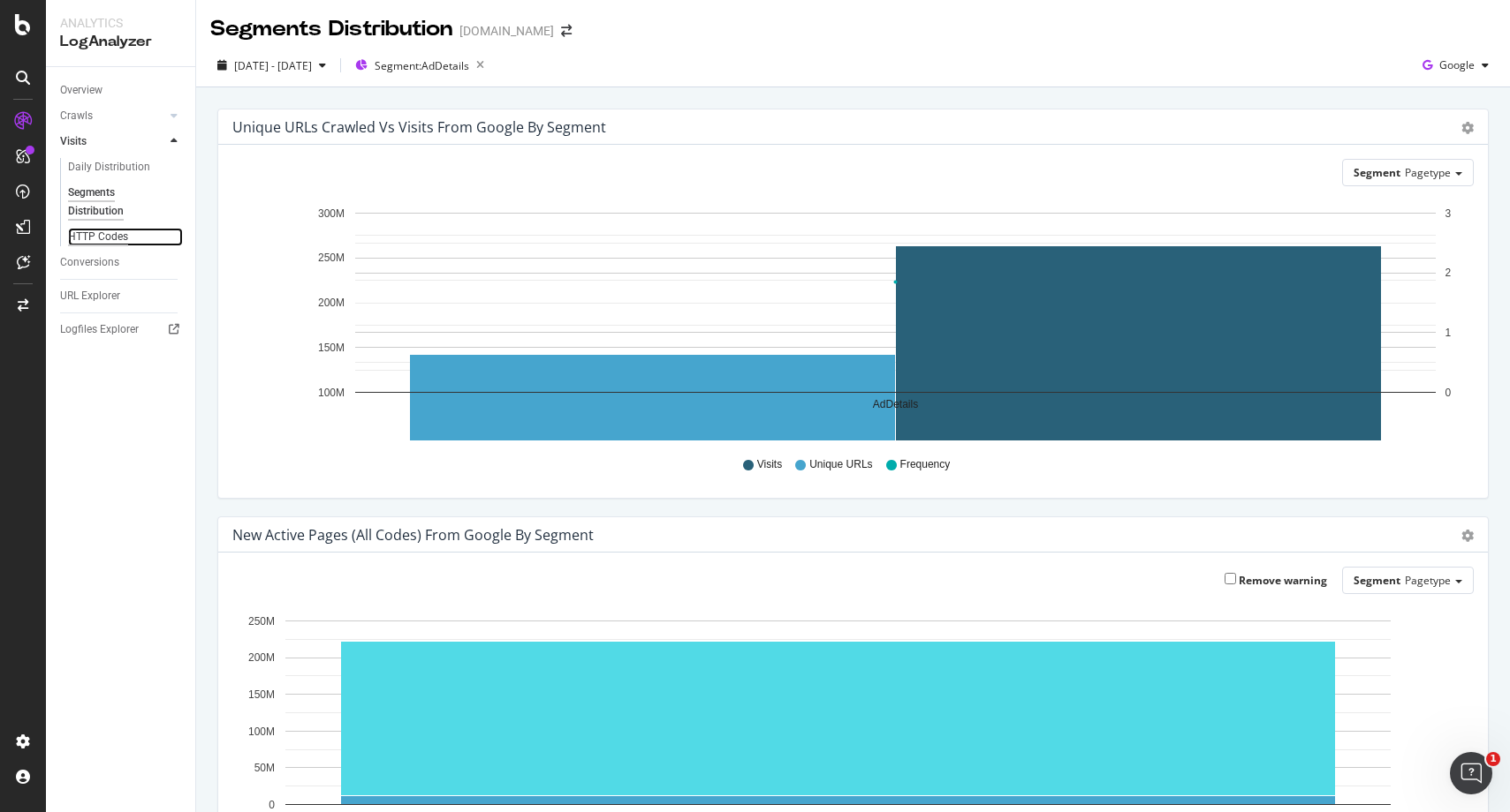
click at [110, 236] on div "HTTP Codes" at bounding box center [98, 237] width 61 height 18
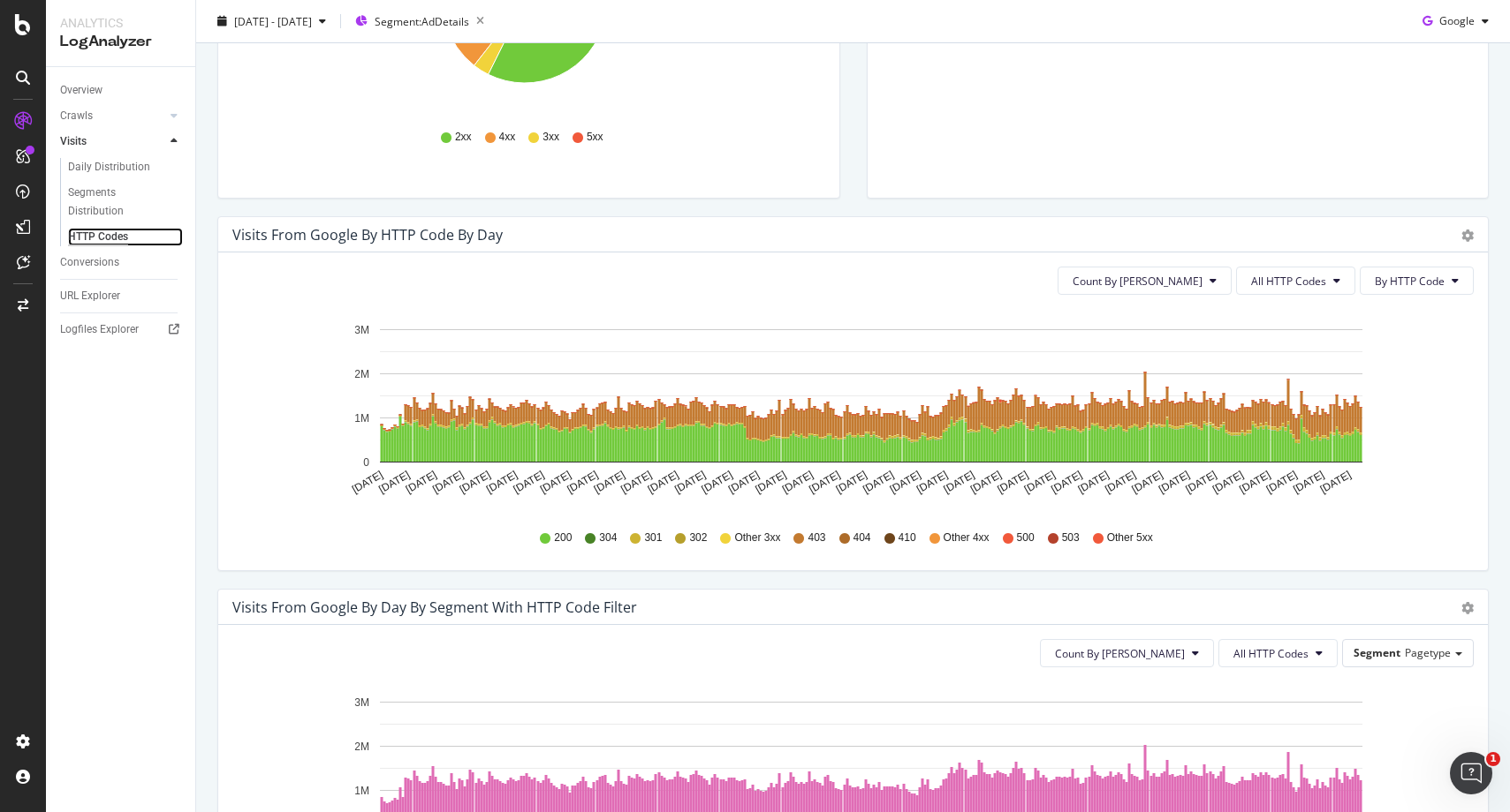
scroll to position [426, 0]
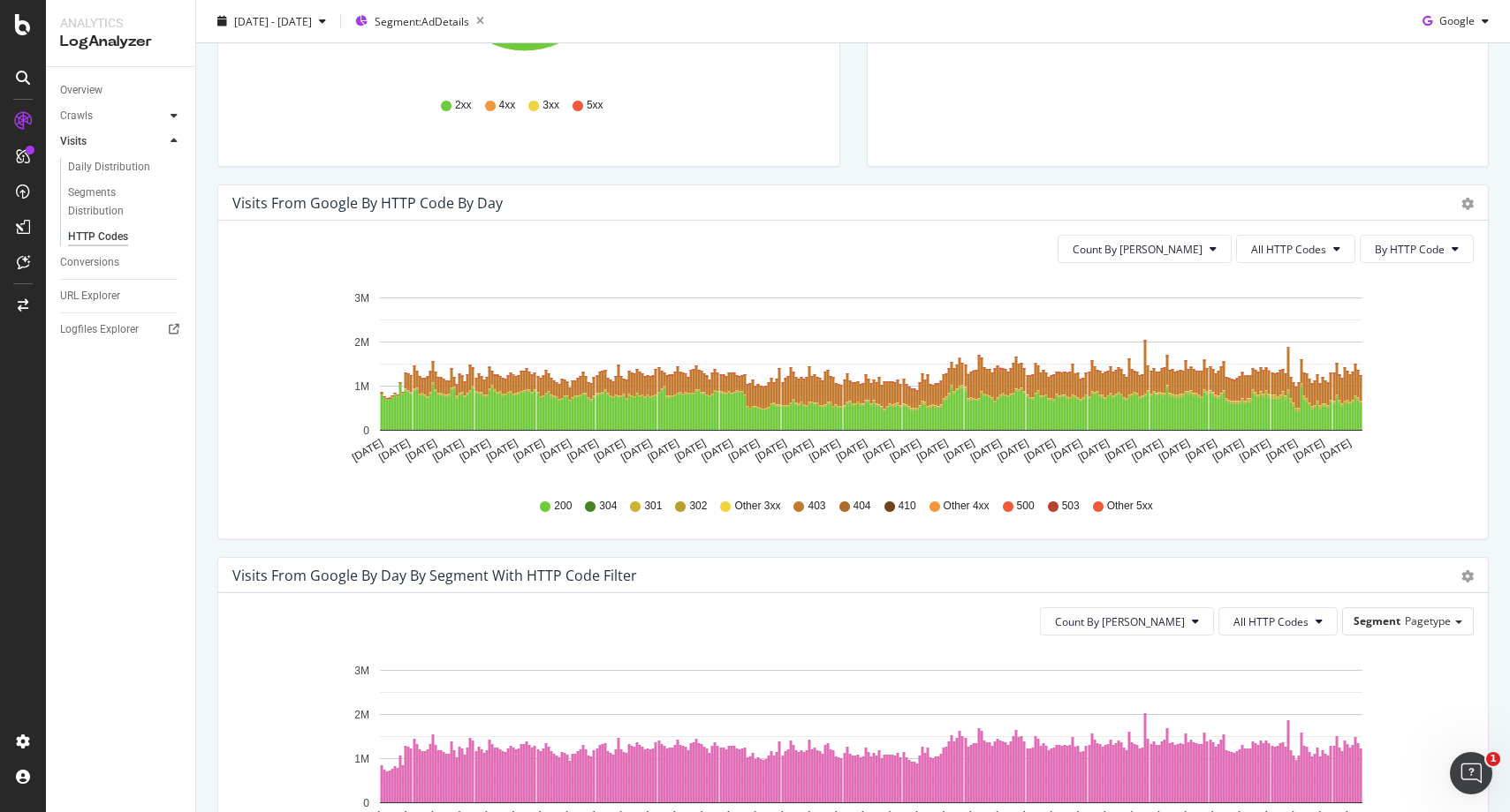
click at [171, 120] on icon at bounding box center [174, 115] width 7 height 11
click at [111, 206] on div "HTTP Codes" at bounding box center [98, 212] width 61 height 18
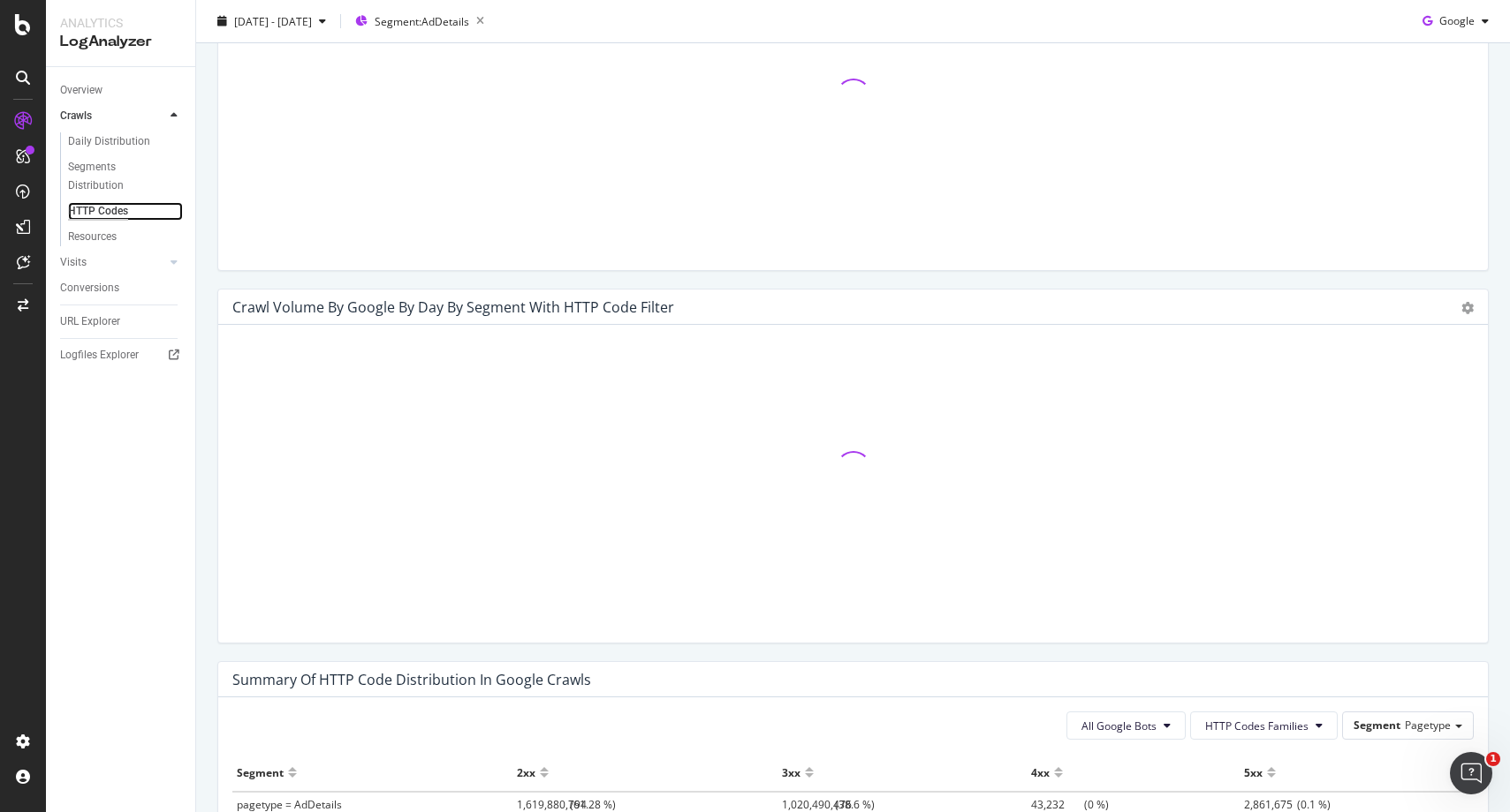
scroll to position [275, 0]
